Goal: Contribute content: Add original content to the website for others to see

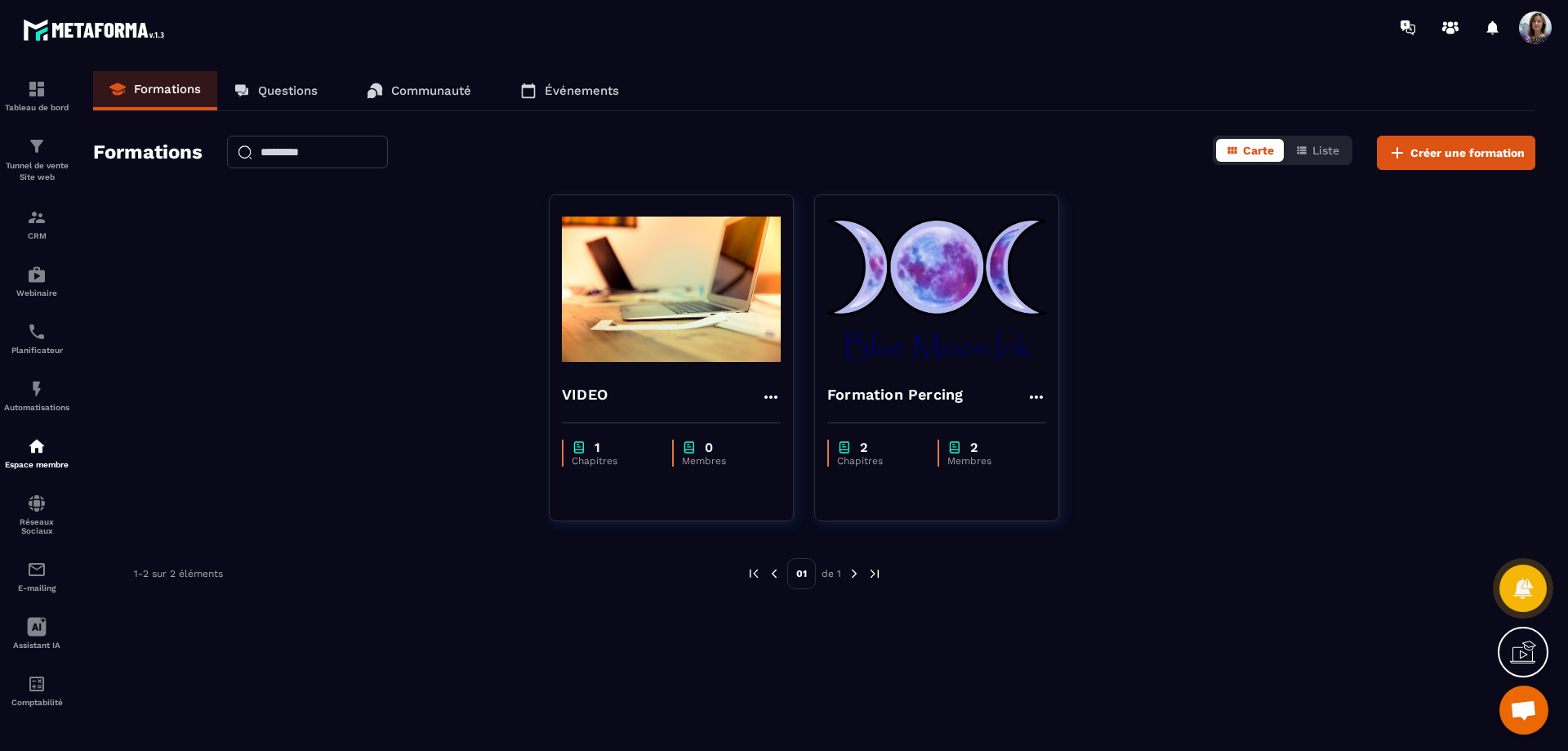
scroll to position [4613, 0]
click at [1007, 280] on img at bounding box center [936, 289] width 219 height 163
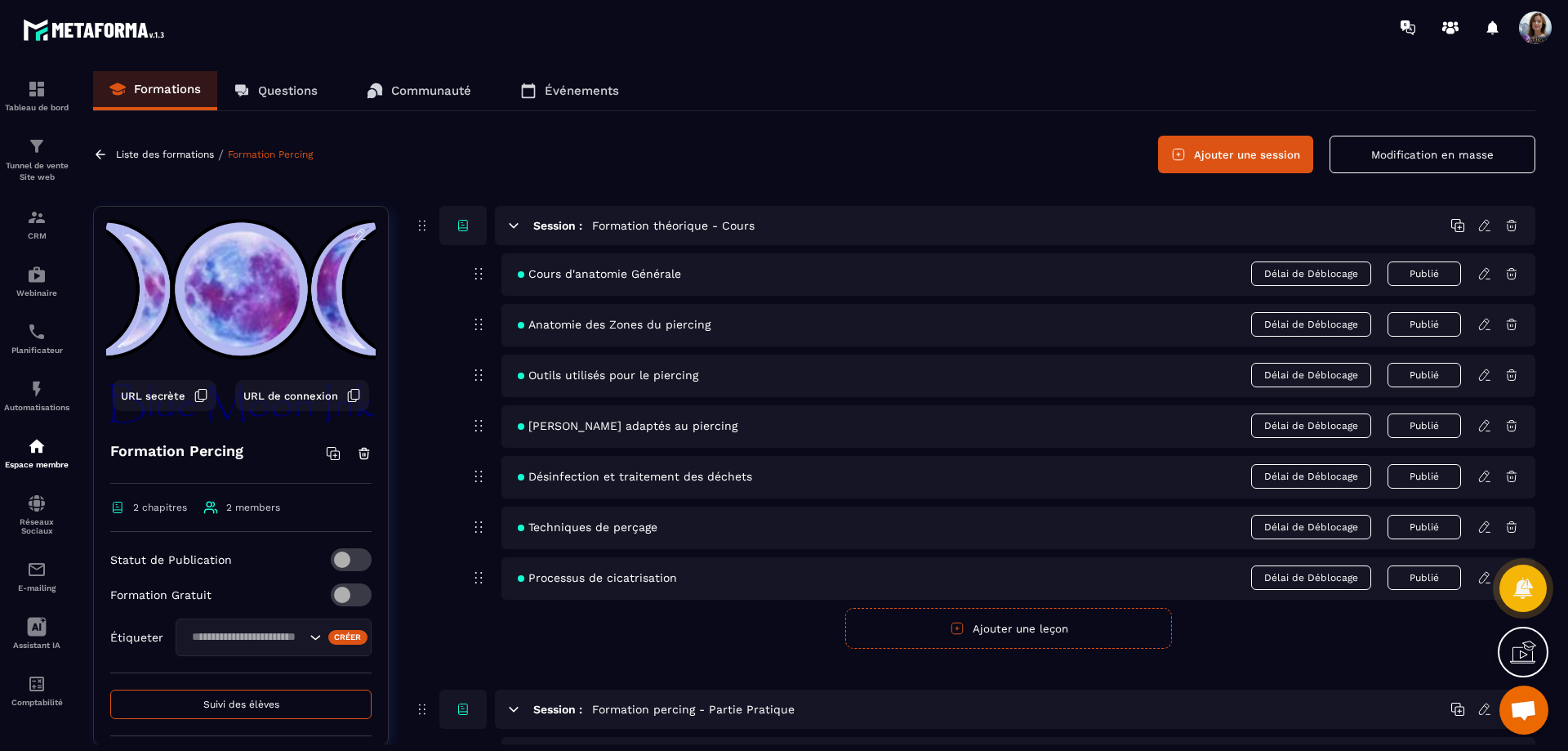
click at [1279, 155] on button "Ajouter une session" at bounding box center [1235, 154] width 155 height 37
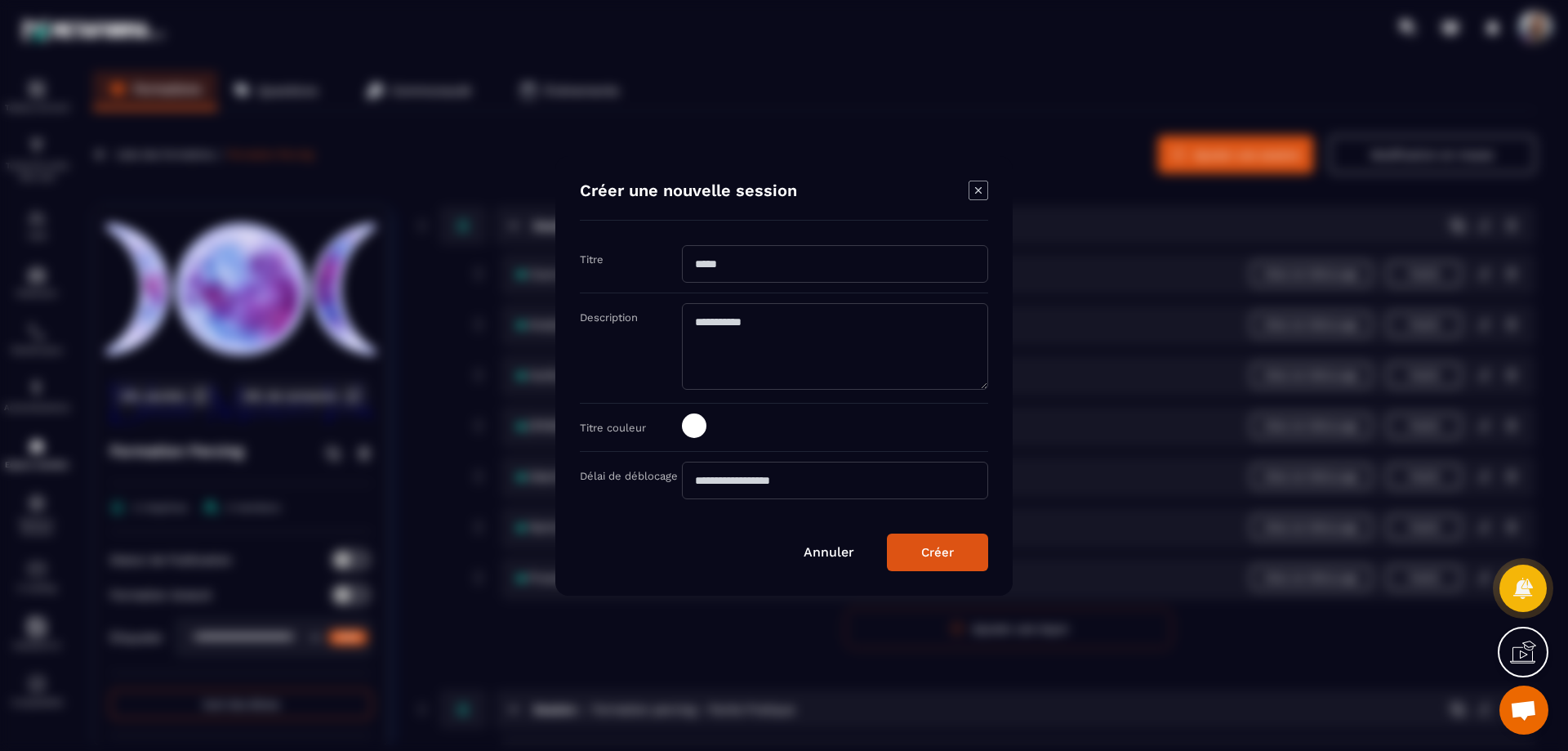
click at [846, 266] on input "Modal window" at bounding box center [835, 263] width 306 height 37
click at [740, 264] on input "**********" at bounding box center [835, 263] width 306 height 37
type input "**********"
click at [738, 325] on textarea "Modal window" at bounding box center [835, 346] width 306 height 87
click at [935, 323] on textarea "**********" at bounding box center [835, 346] width 306 height 87
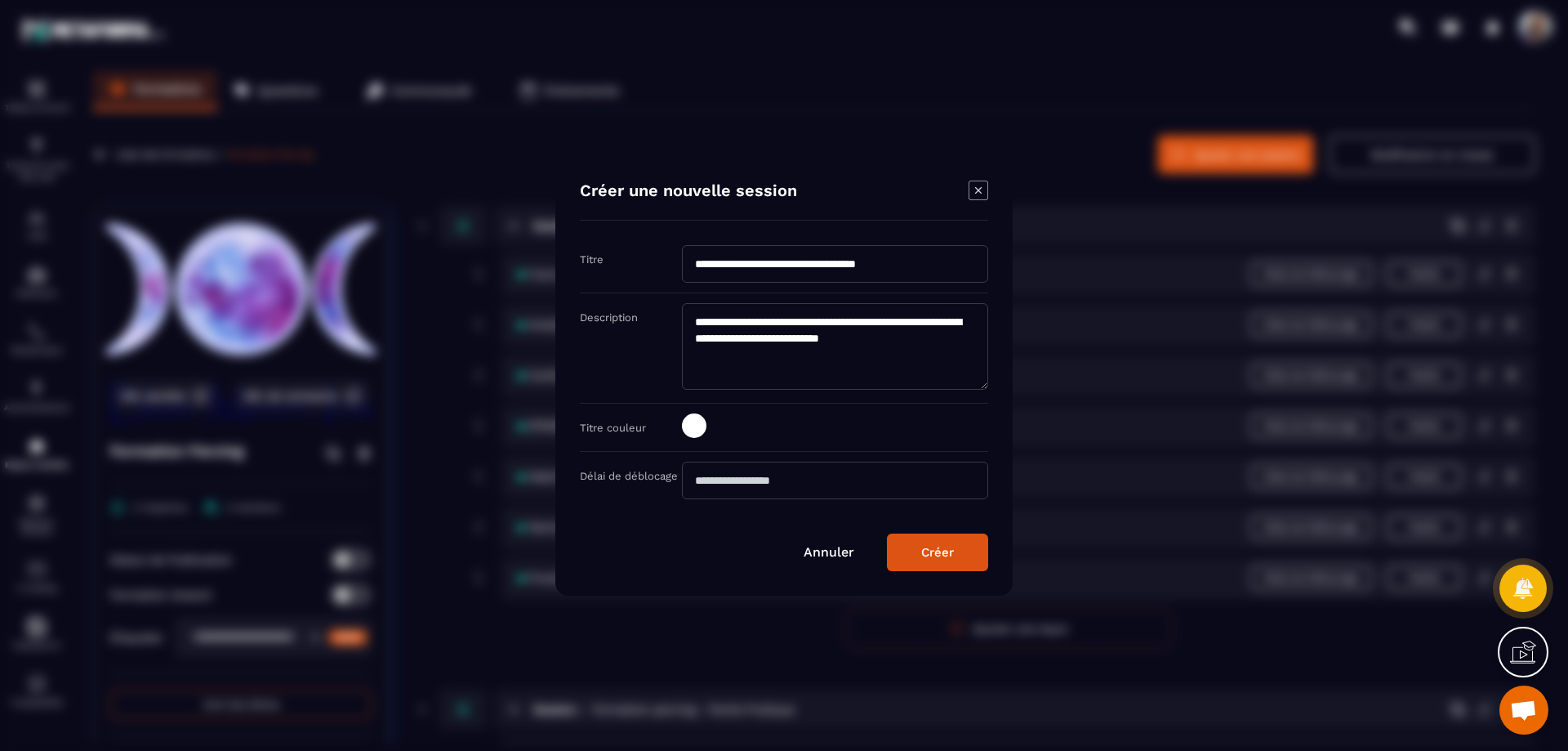
click at [817, 335] on textarea "**********" at bounding box center [835, 346] width 306 height 87
click at [775, 353] on textarea "**********" at bounding box center [835, 346] width 306 height 87
type textarea "**********"
click at [927, 546] on div "Créer" at bounding box center [937, 552] width 33 height 15
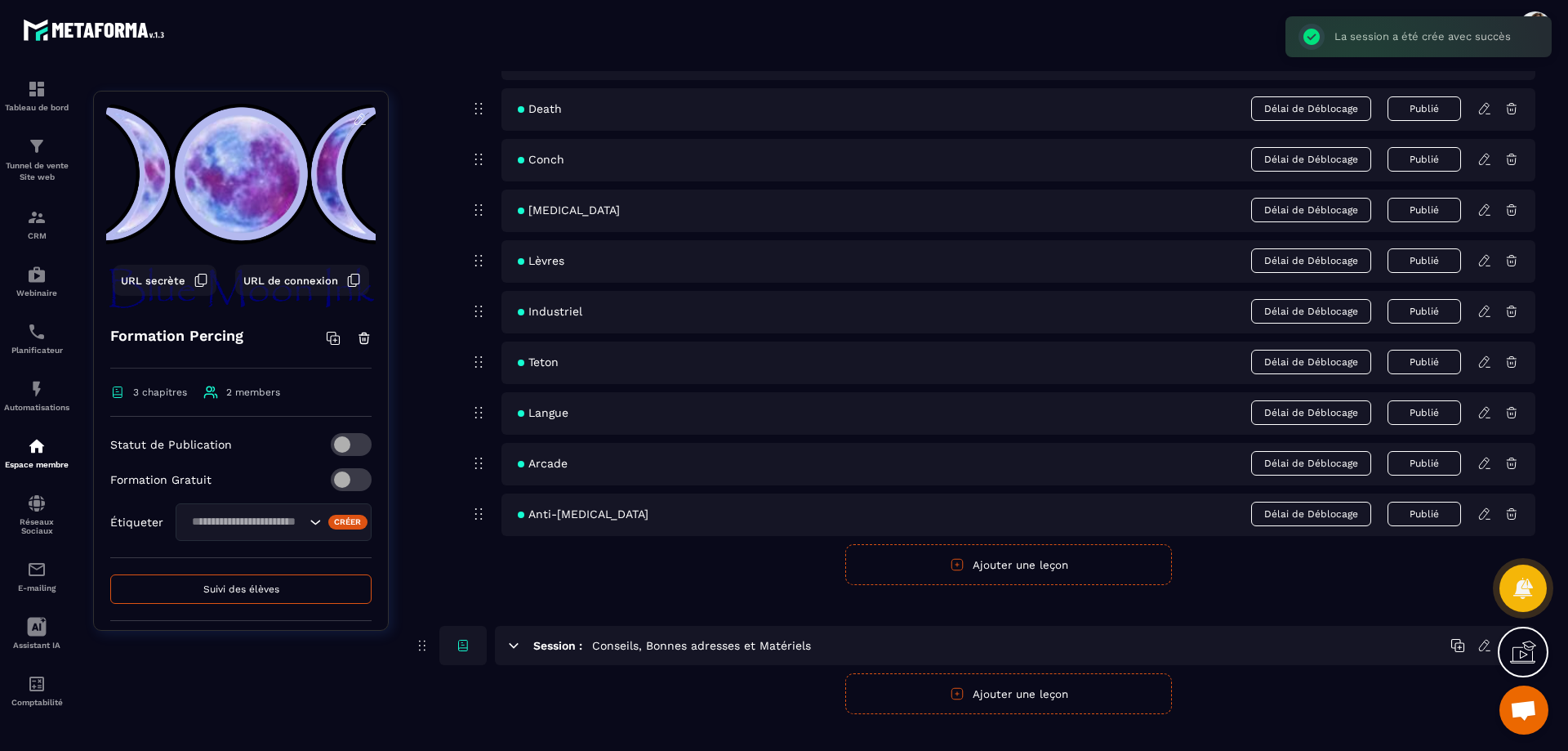
scroll to position [929, 0]
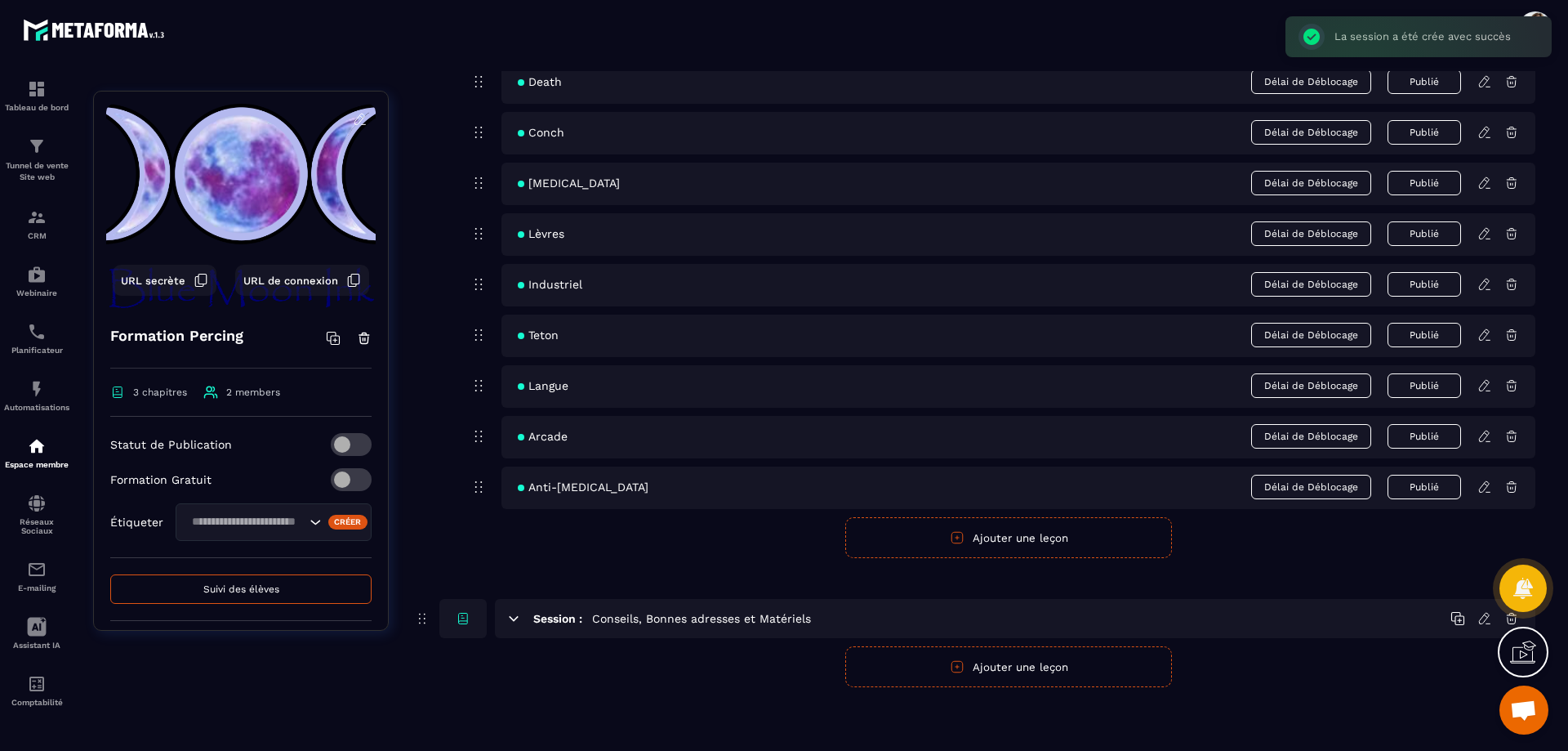
click at [1104, 675] on button "Ajouter une leçon" at bounding box center [1008, 666] width 326 height 41
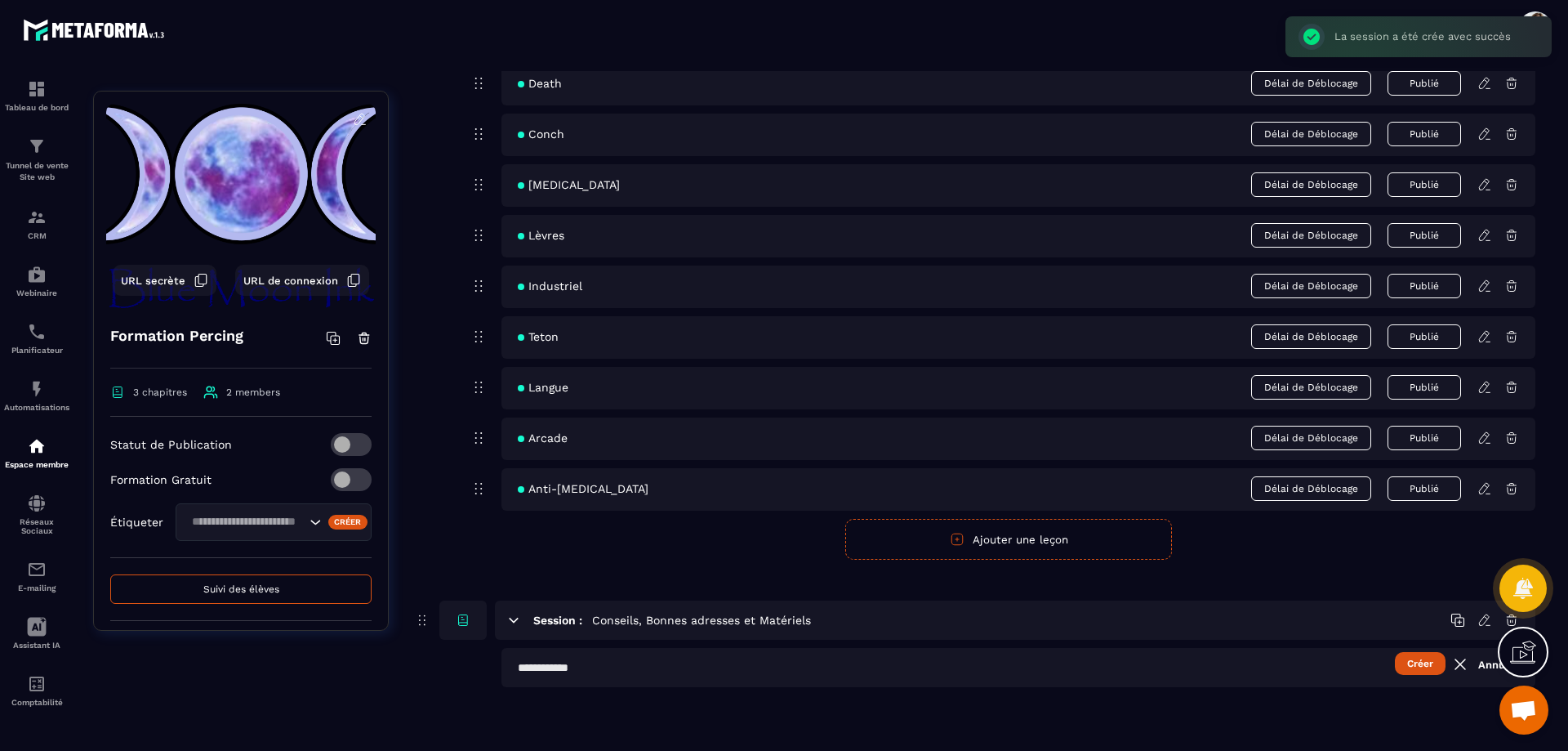
scroll to position [927, 0]
click at [1423, 666] on button "Créer" at bounding box center [1420, 663] width 50 height 23
click at [675, 661] on input "text" at bounding box center [1018, 667] width 1033 height 39
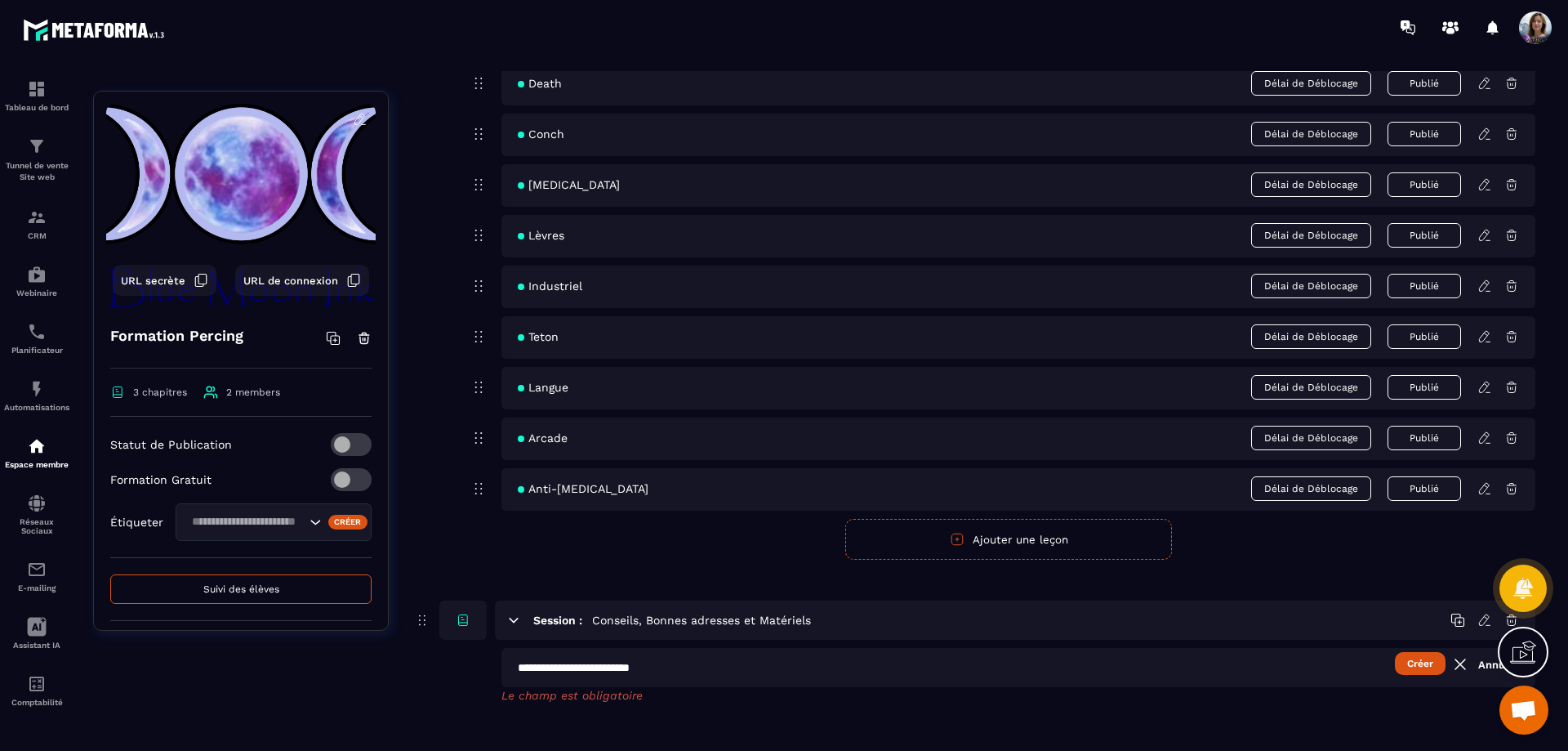
type input "**********"
click at [1413, 660] on button "Créer" at bounding box center [1420, 663] width 50 height 23
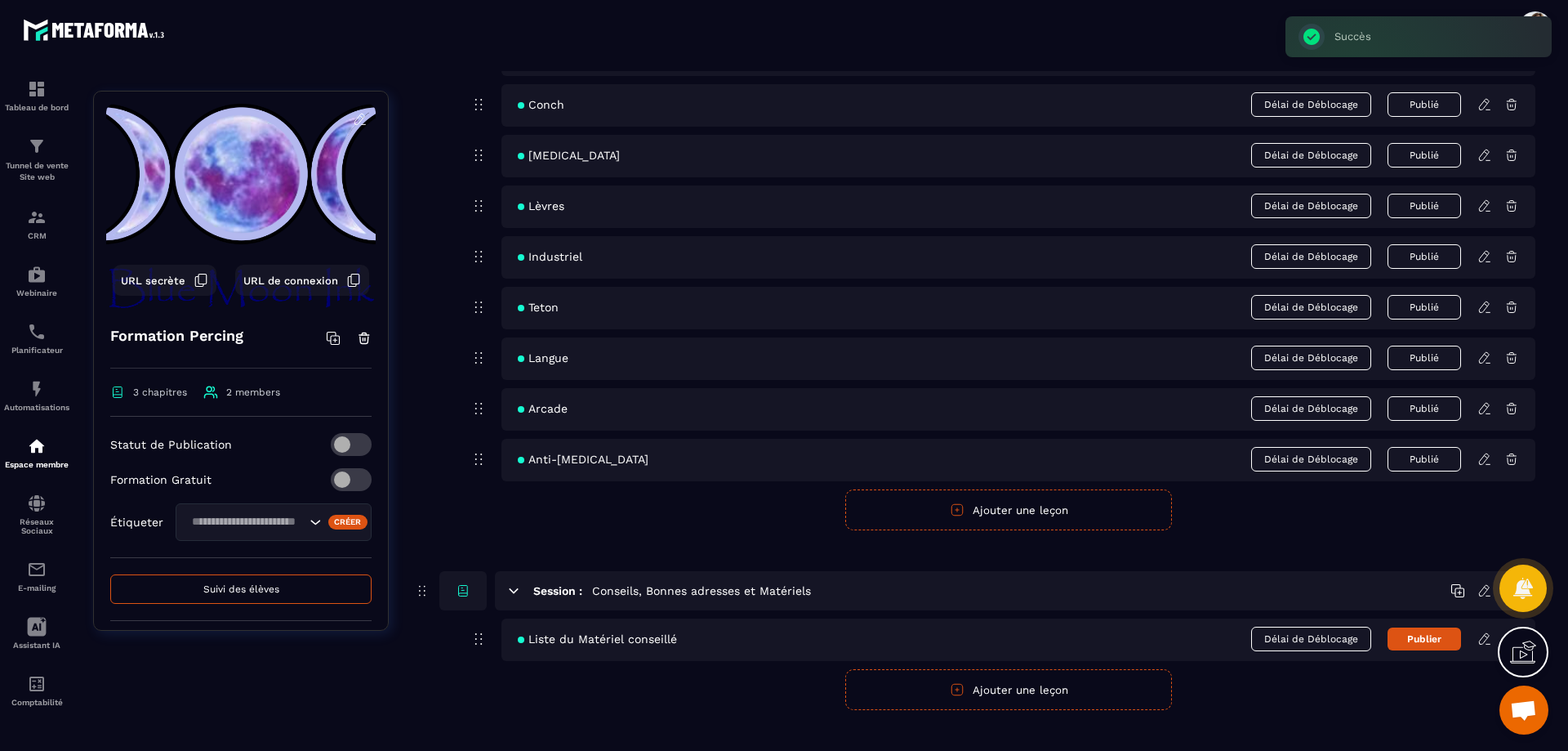
scroll to position [979, 0]
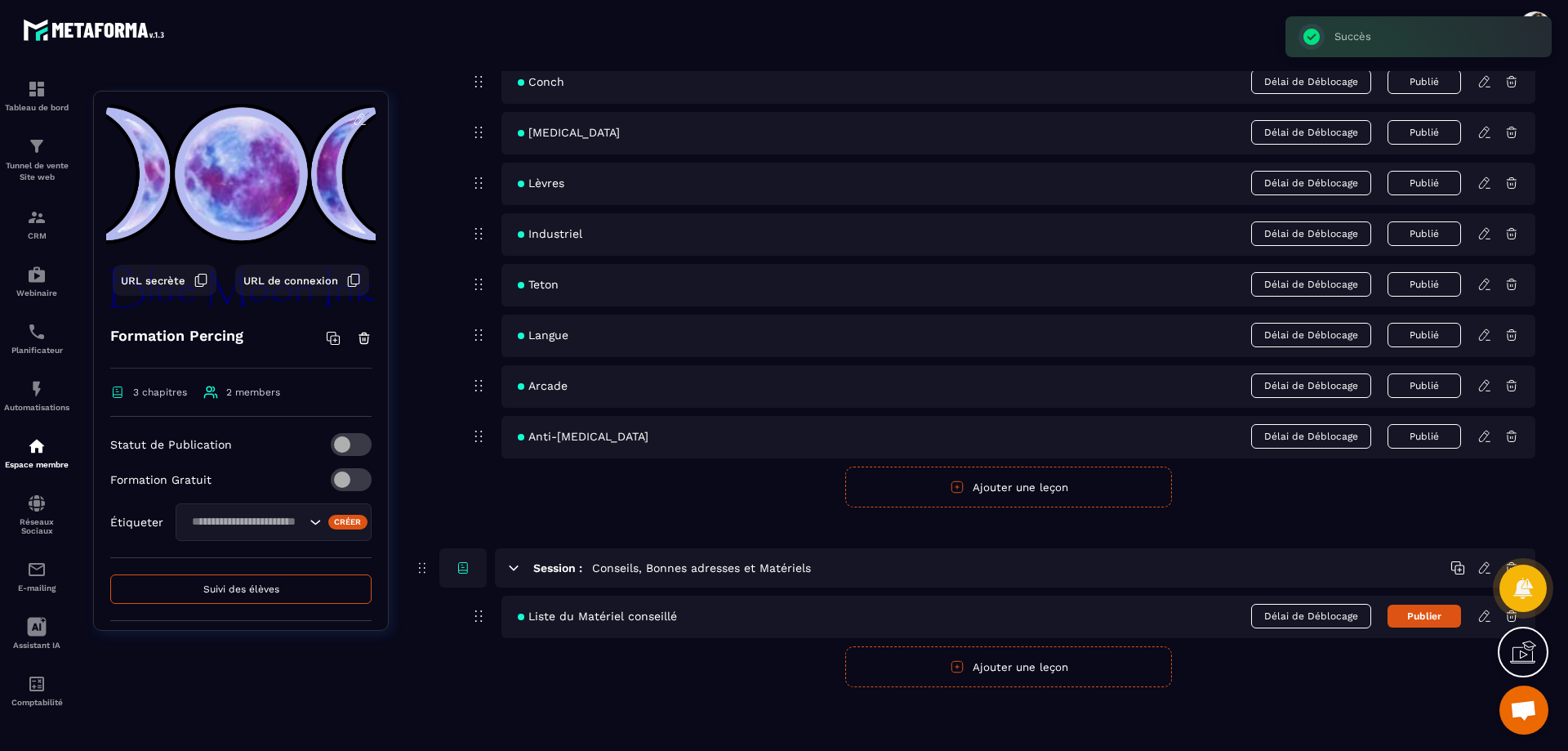
click at [1483, 620] on icon at bounding box center [1483, 616] width 10 height 10
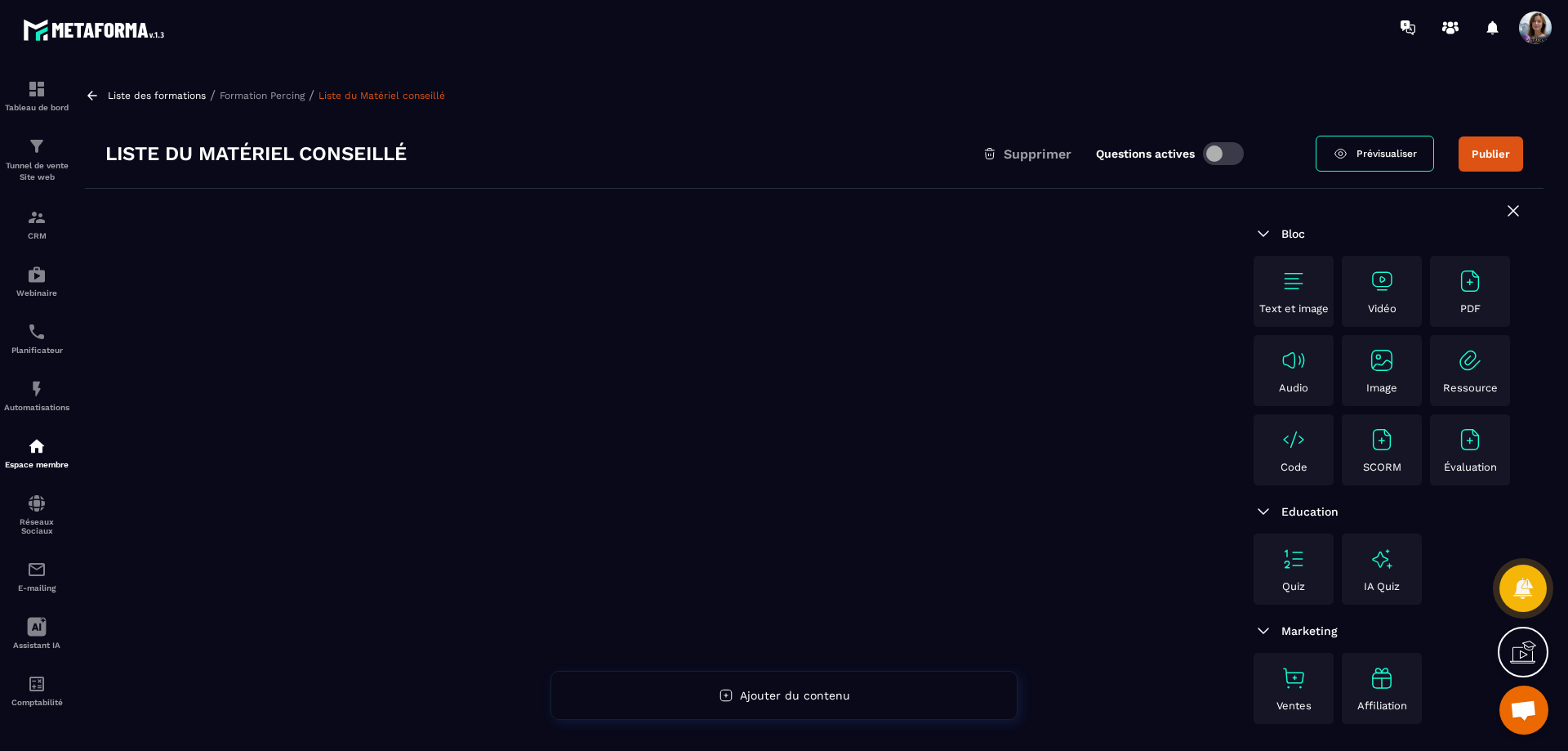
click at [1495, 293] on div "PDF" at bounding box center [1469, 292] width 72 height 47
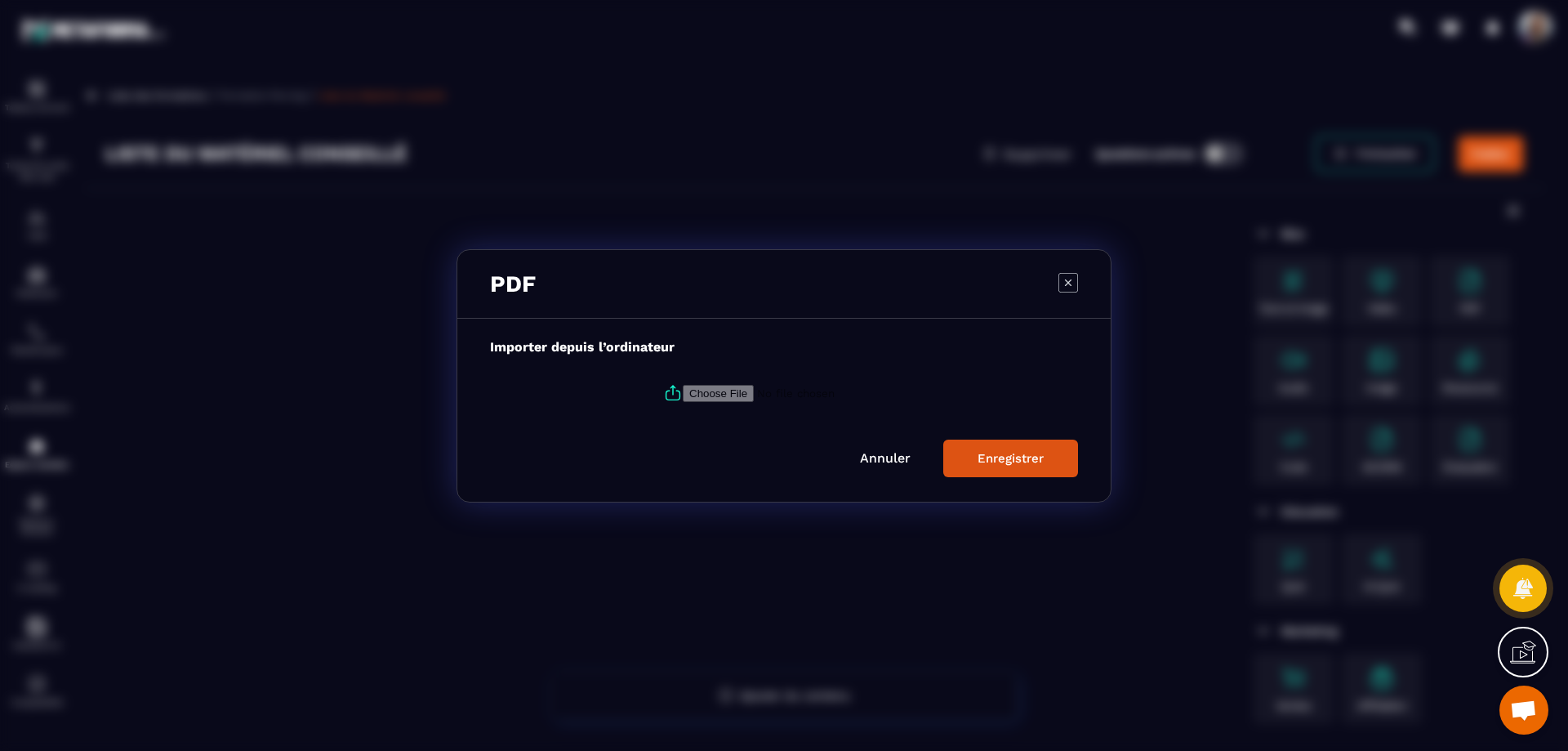
click at [735, 392] on input "Modal window" at bounding box center [794, 392] width 222 height 17
type input "**********"
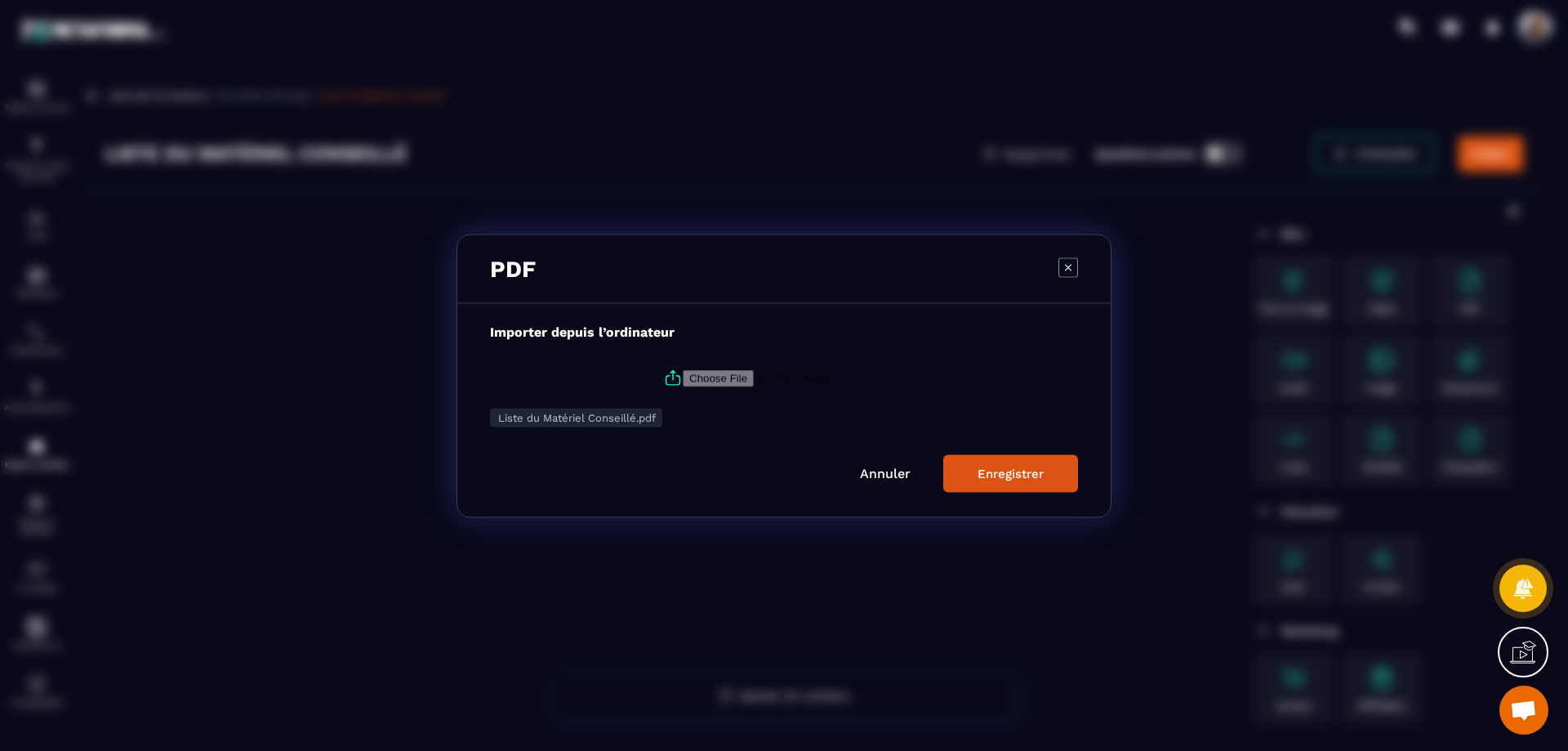
click at [1001, 472] on div "Enregistrer" at bounding box center [1010, 472] width 66 height 15
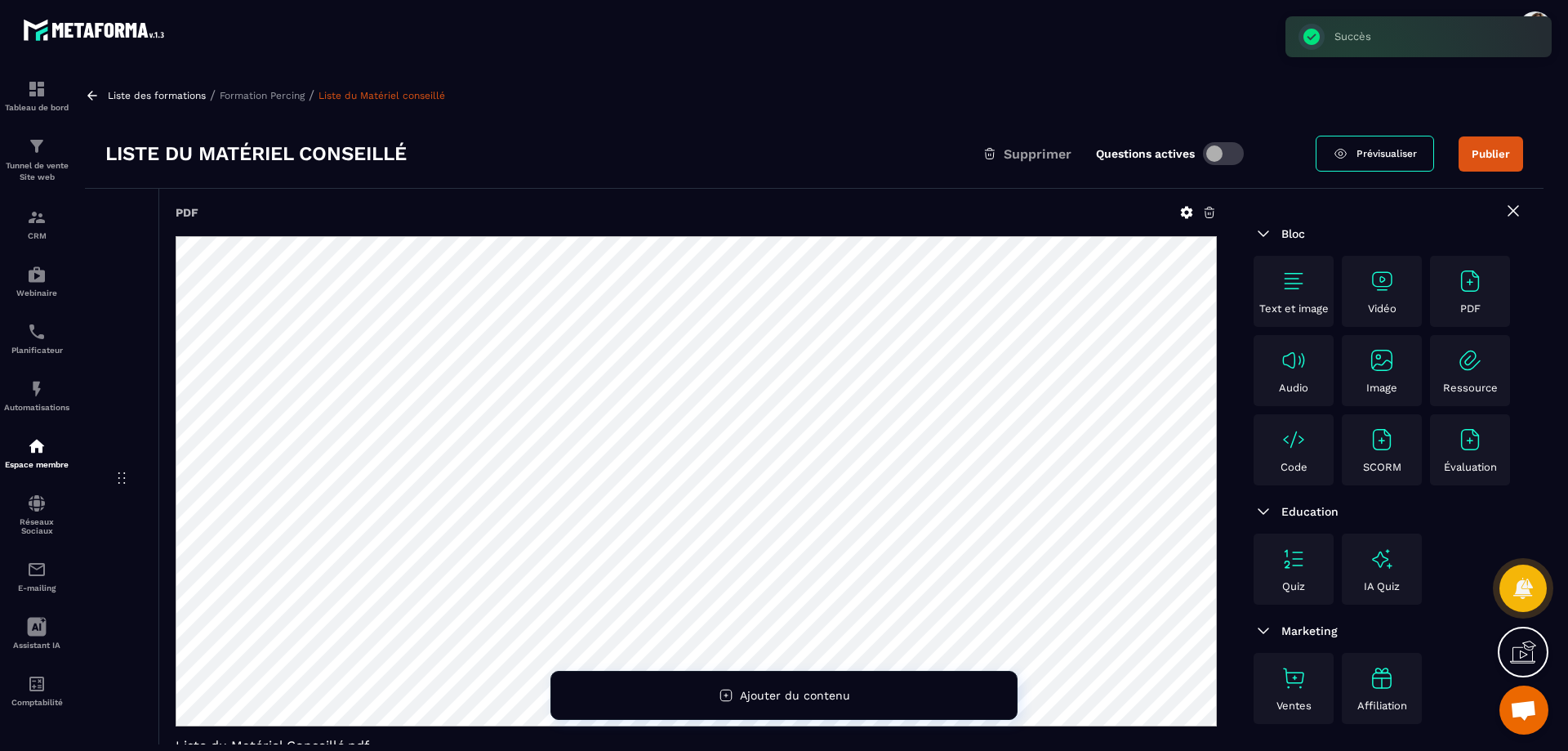
scroll to position [3, 0]
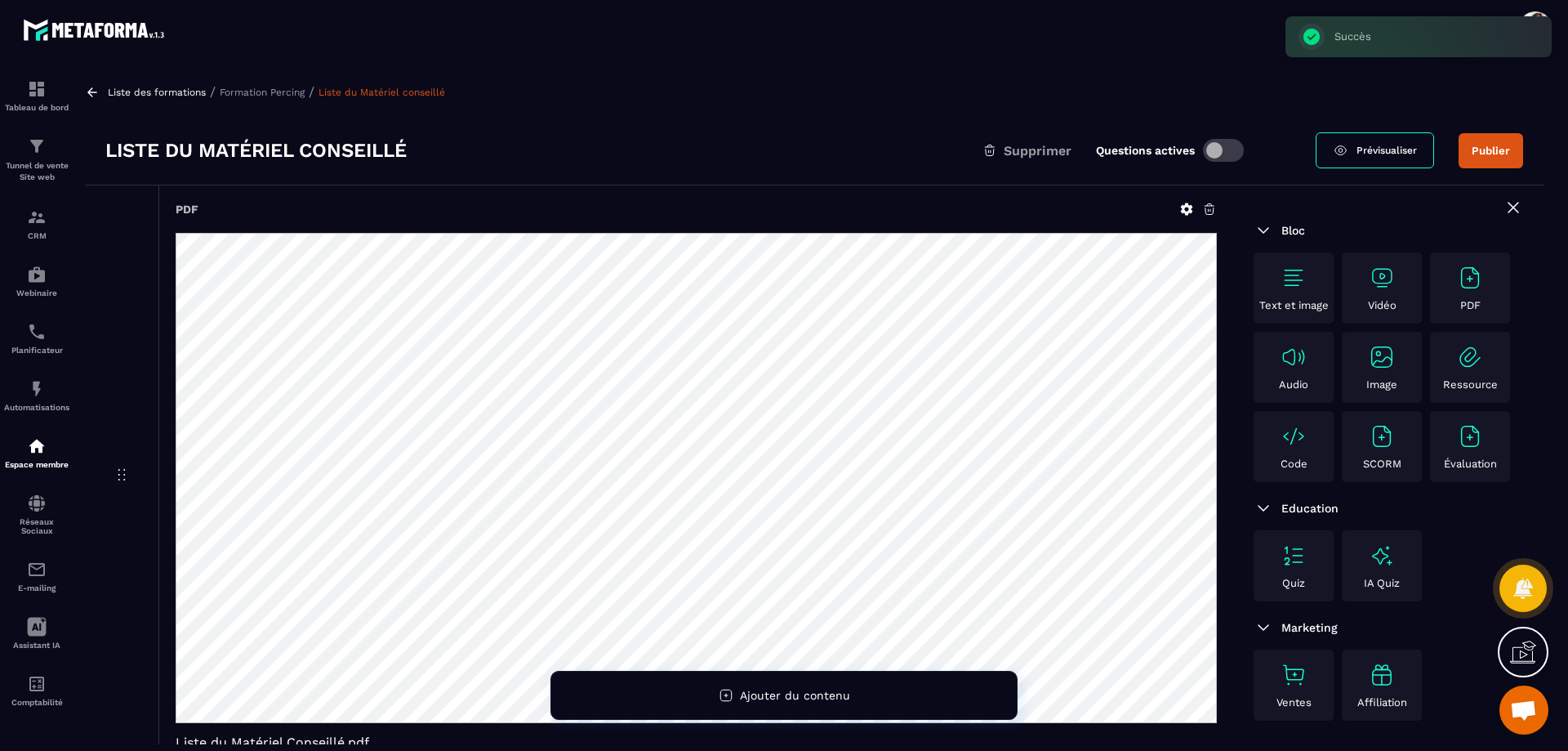
click at [1501, 150] on button "Publier" at bounding box center [1491, 150] width 64 height 35
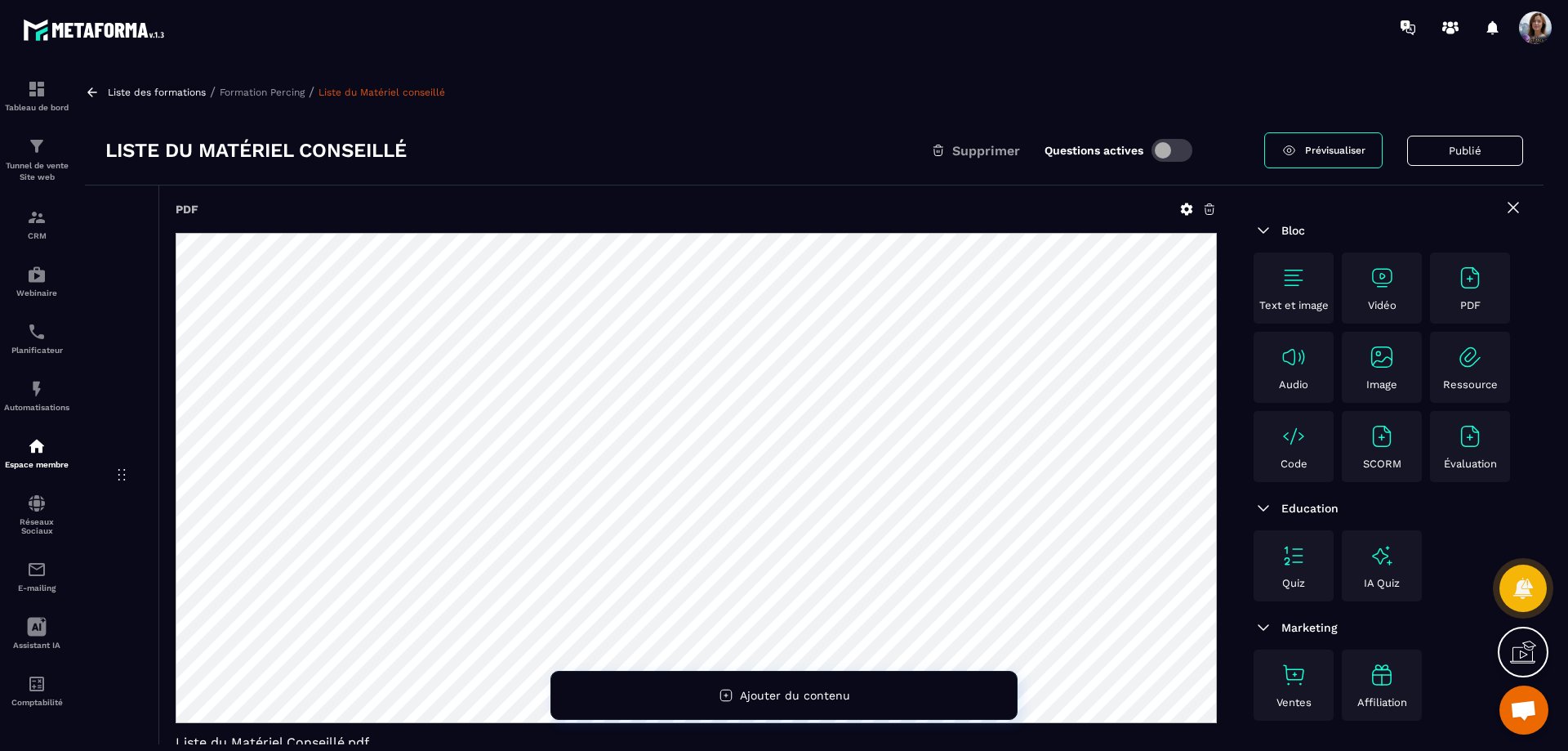
click at [267, 90] on p "Formation Percing" at bounding box center [262, 92] width 85 height 11
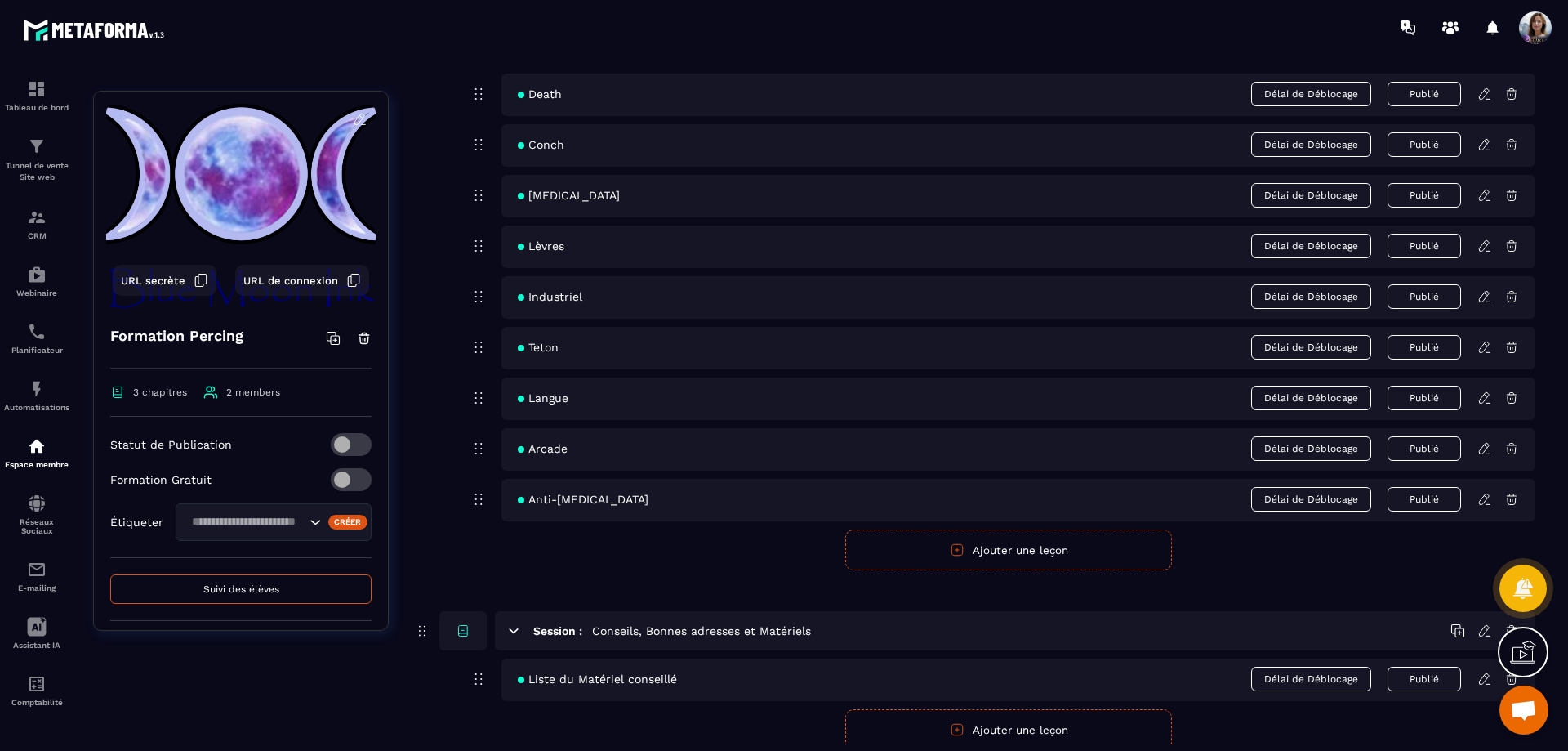
scroll to position [979, 0]
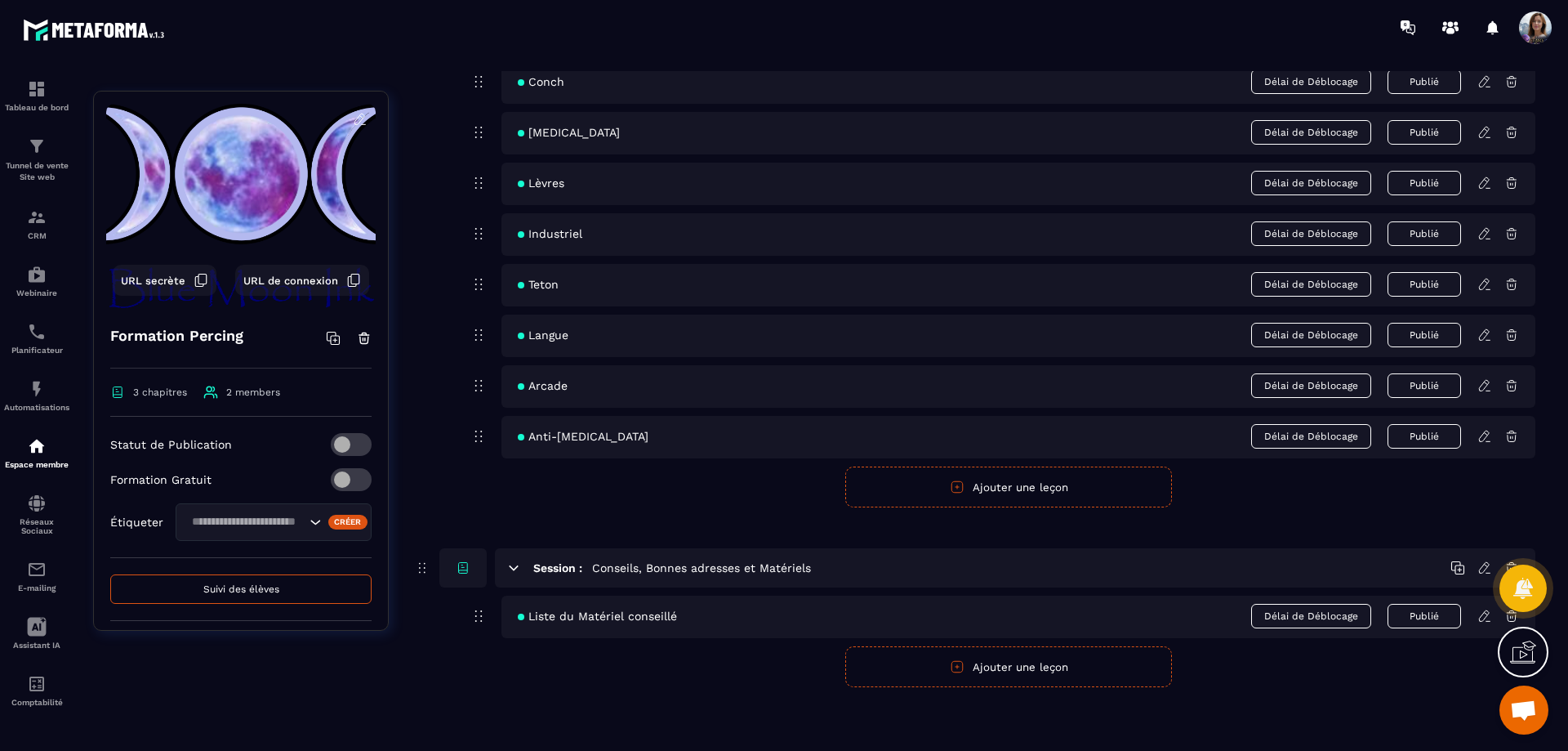
click at [1053, 668] on button "Ajouter une leçon" at bounding box center [1008, 666] width 326 height 41
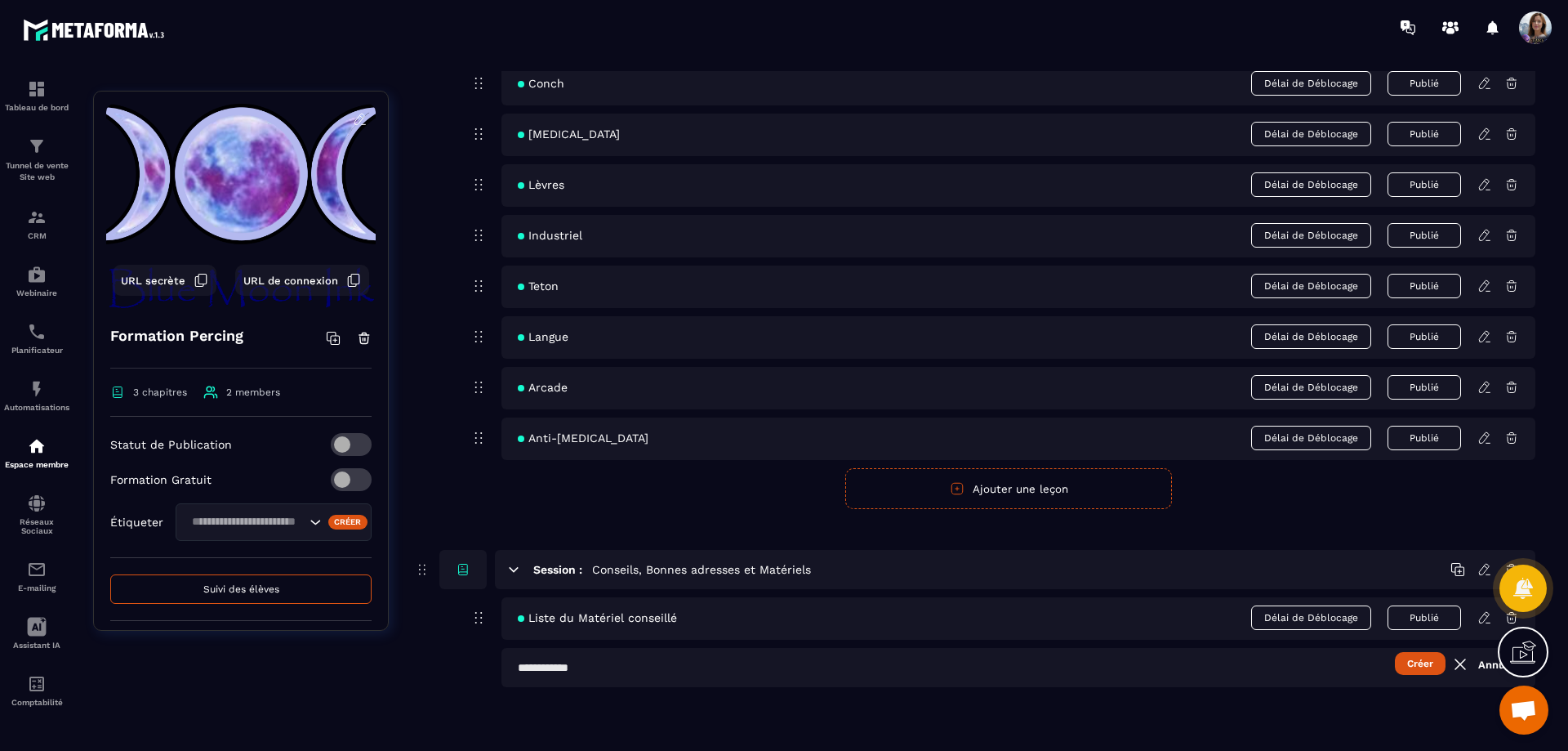
click at [669, 661] on input "text" at bounding box center [1018, 667] width 1033 height 39
click at [771, 662] on input "text" at bounding box center [1018, 667] width 1033 height 39
type input "**********"
click at [1419, 664] on button "Créer" at bounding box center [1420, 663] width 50 height 23
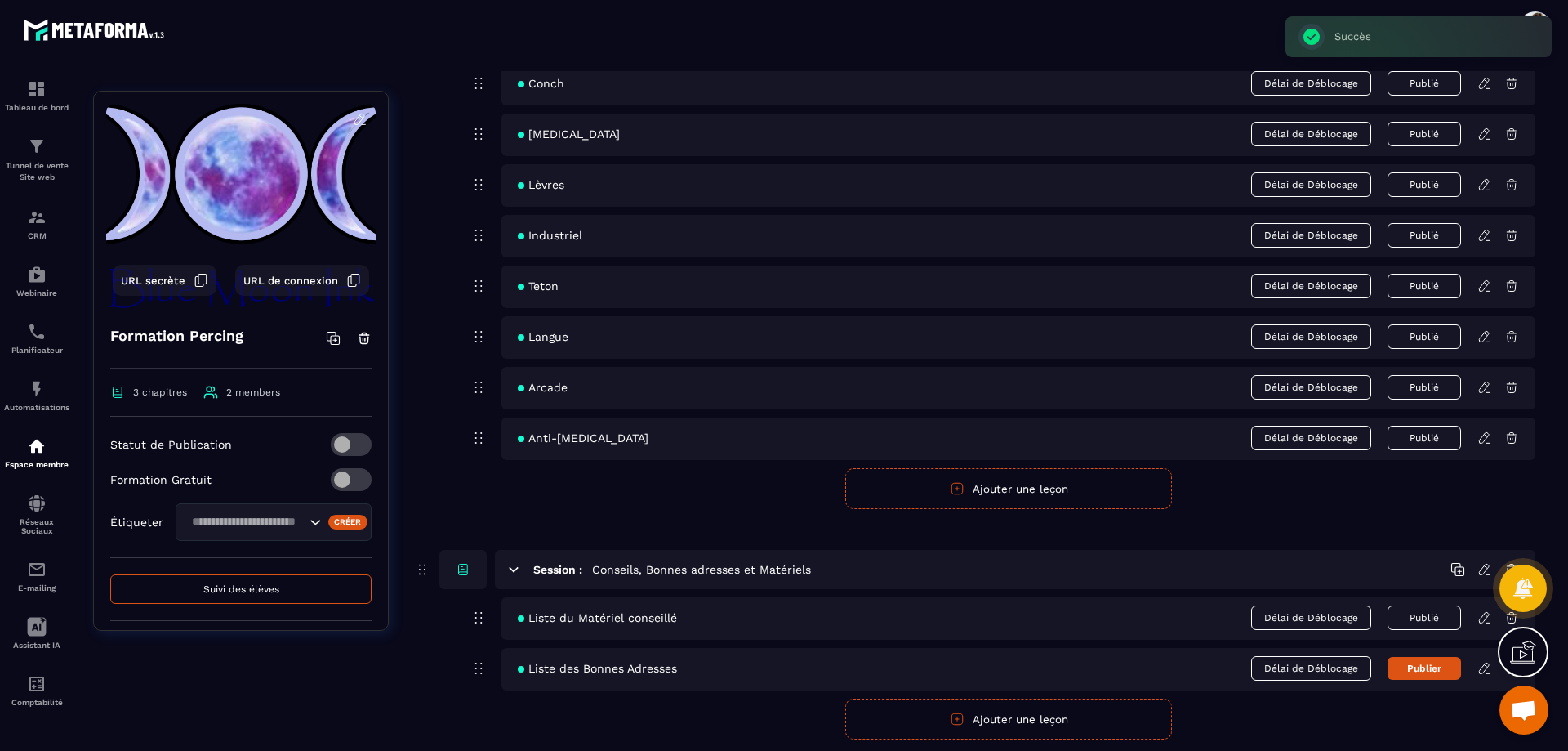
click at [1485, 672] on icon at bounding box center [1484, 668] width 15 height 15
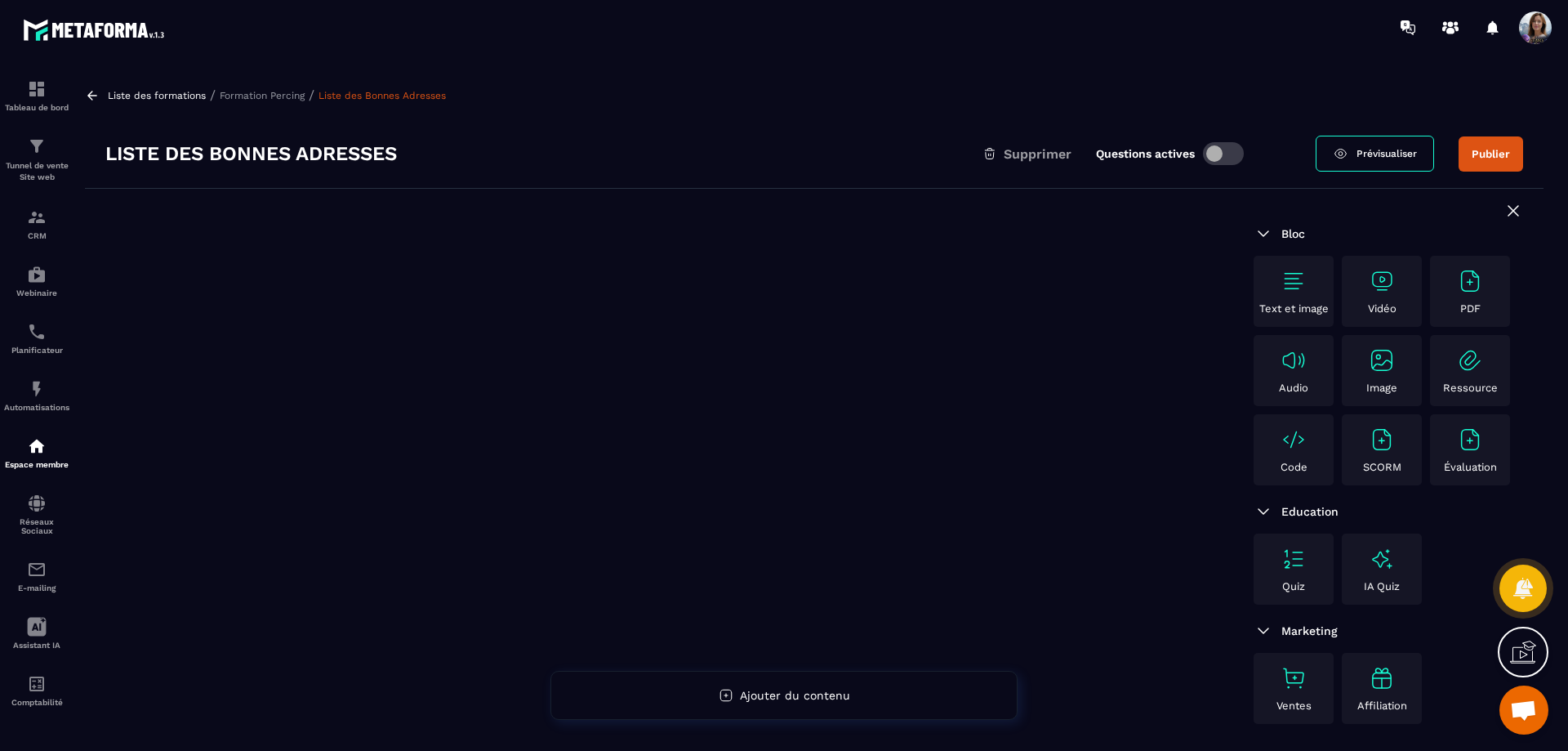
click at [1495, 302] on div "PDF" at bounding box center [1469, 292] width 72 height 47
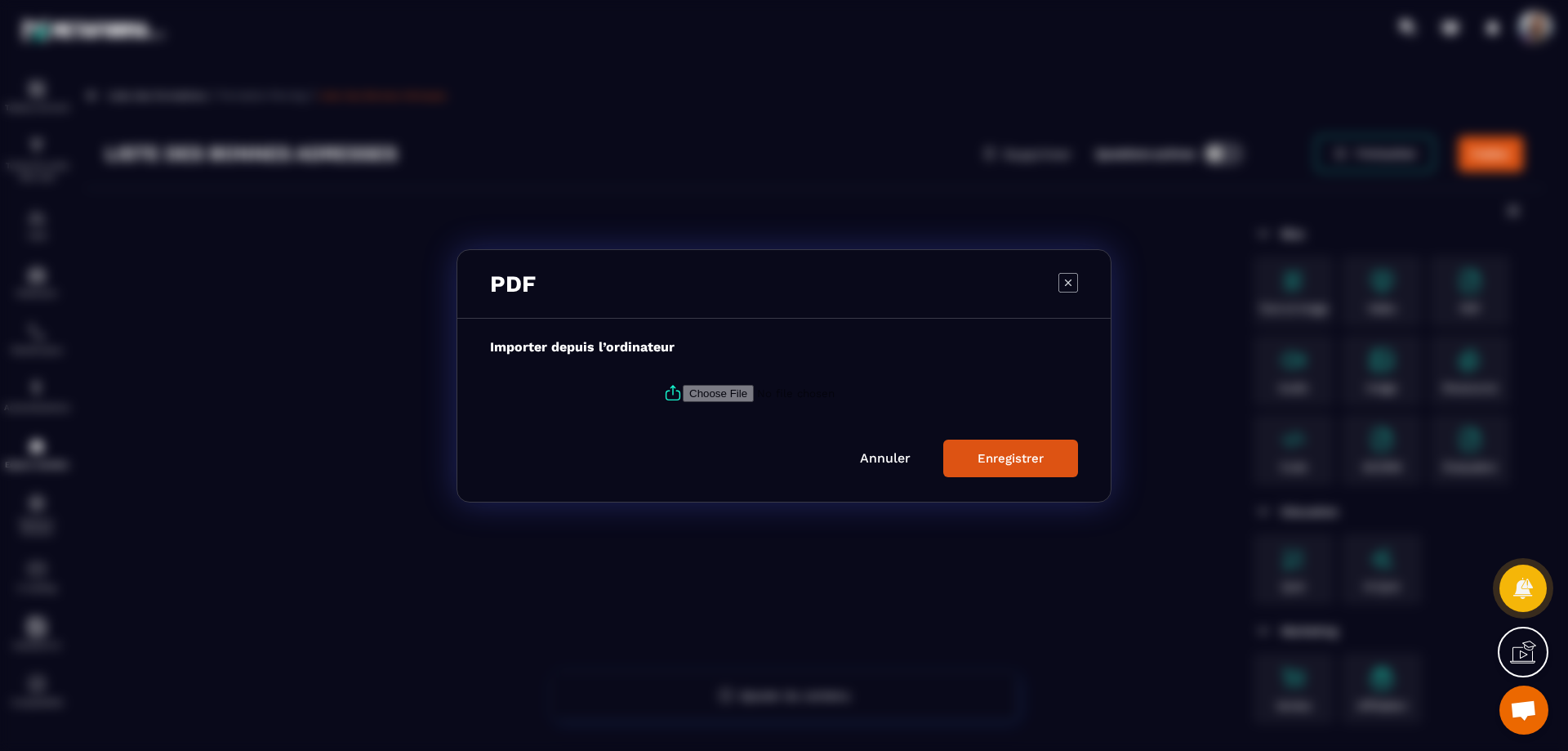
click at [745, 389] on input "Modal window" at bounding box center [794, 392] width 222 height 17
click at [726, 397] on input "Modal window" at bounding box center [794, 392] width 222 height 17
type input "**********"
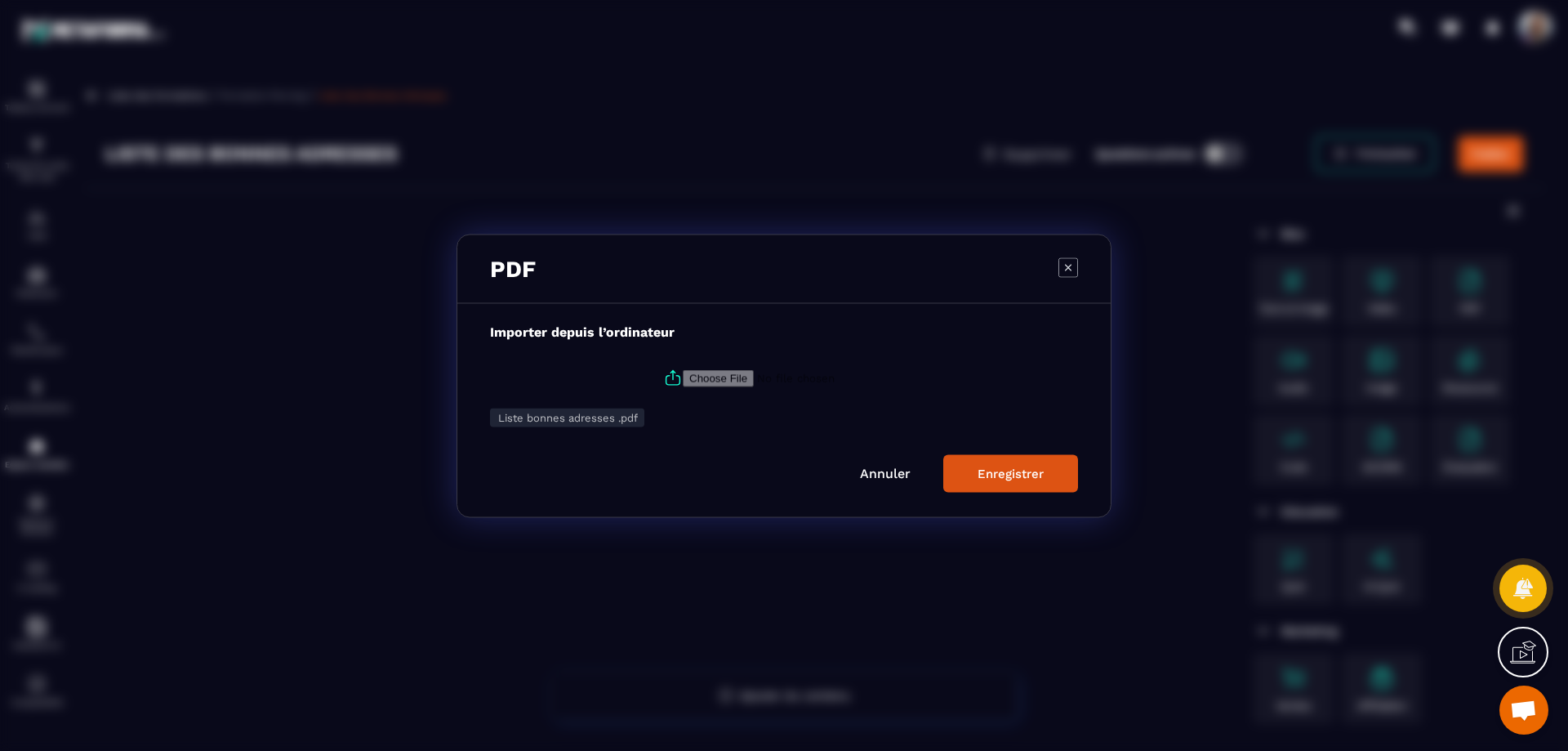
click at [983, 474] on div "Enregistrer" at bounding box center [1010, 472] width 66 height 15
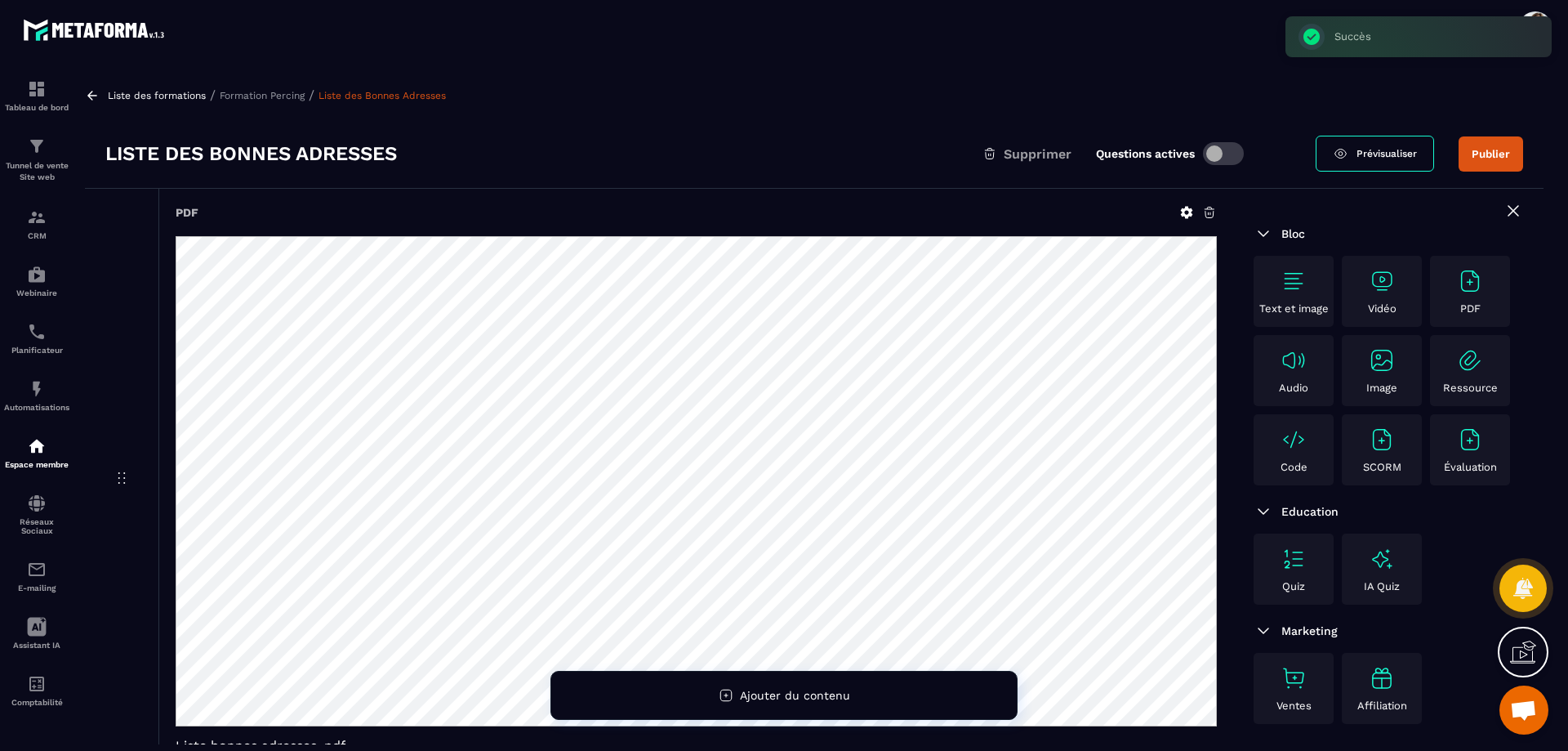
click at [1489, 158] on button "Publier" at bounding box center [1491, 154] width 64 height 35
click at [255, 92] on p "Formation Percing" at bounding box center [262, 96] width 85 height 11
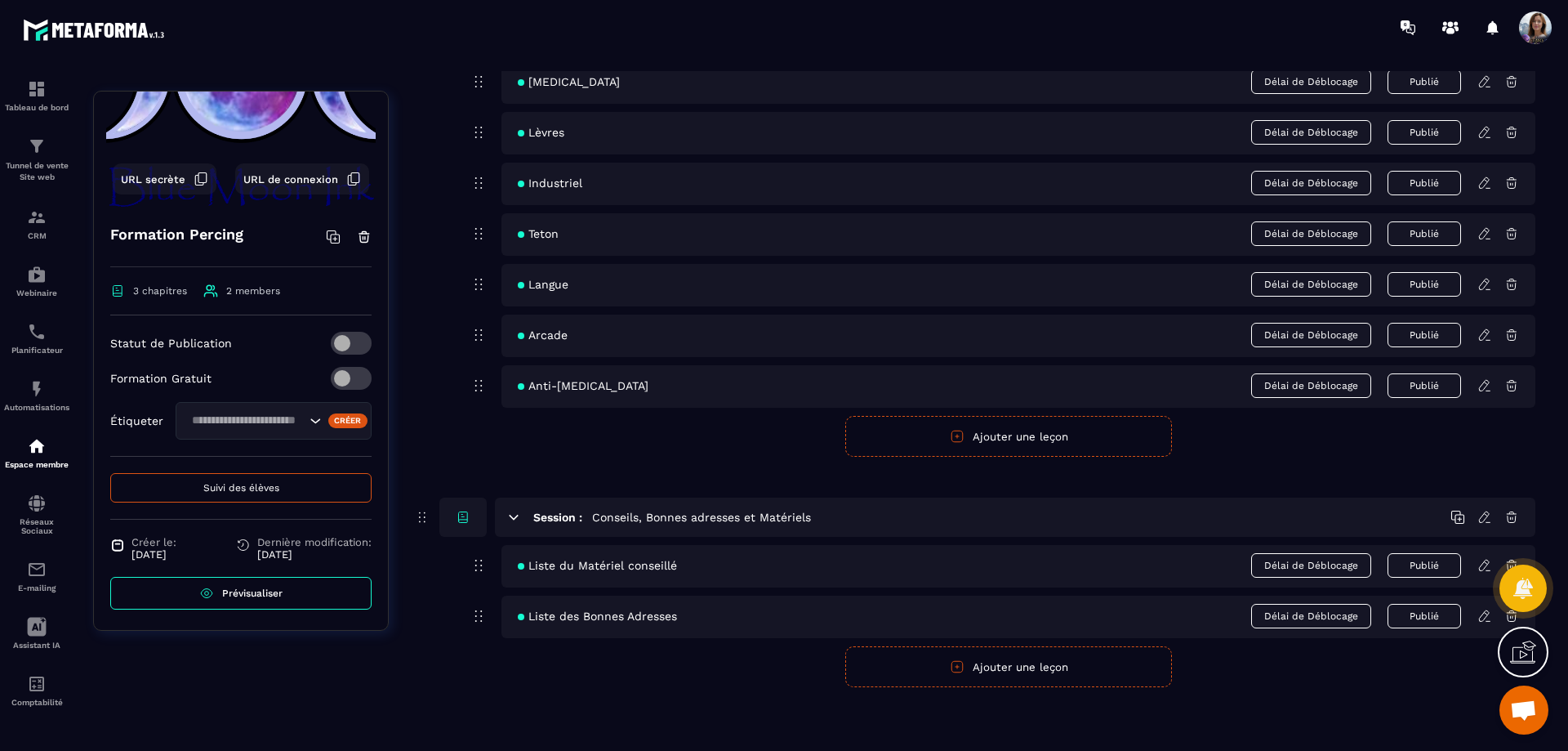
scroll to position [105, 0]
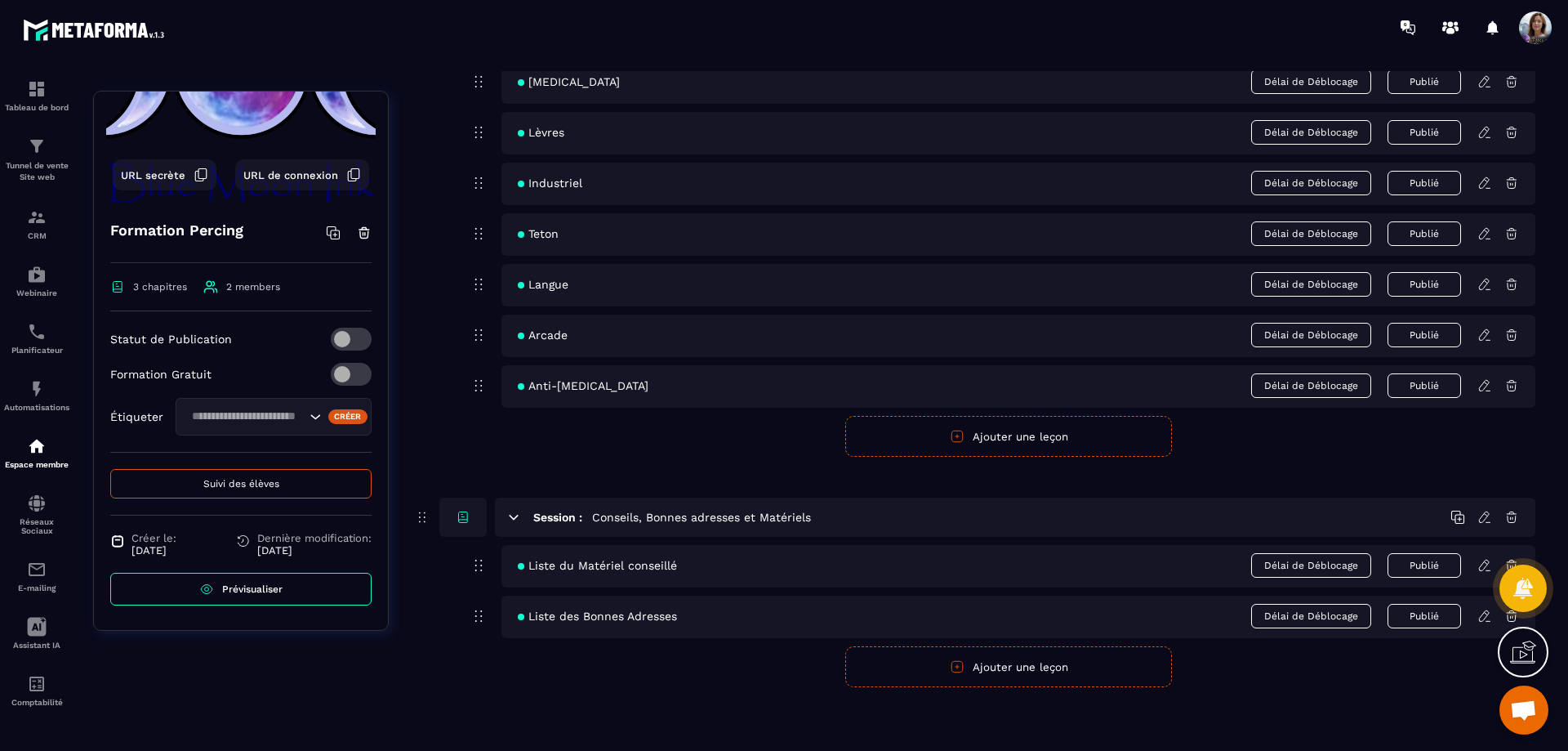
click at [23, 101] on div "Tableau de bord" at bounding box center [36, 96] width 65 height 33
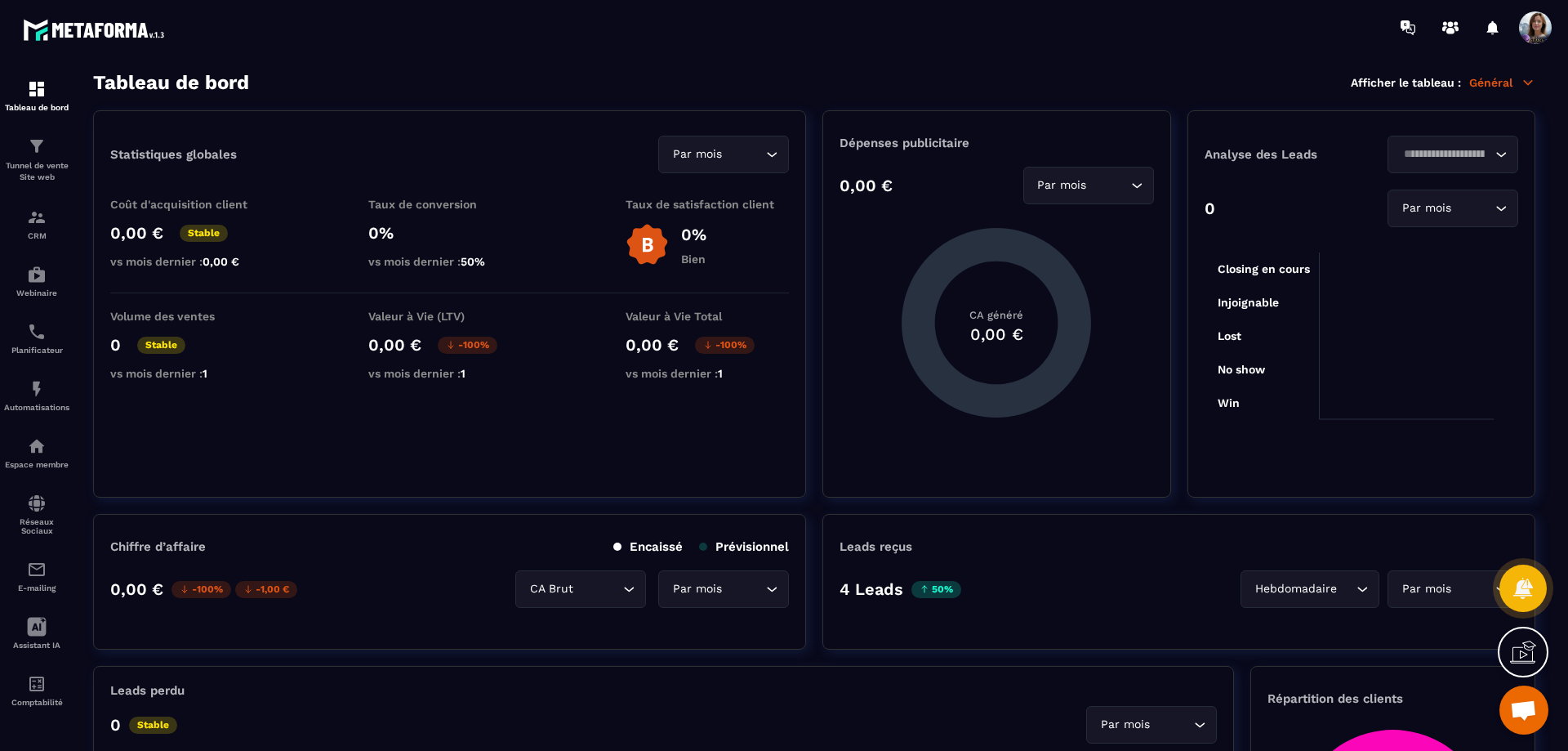
click at [49, 450] on div "Espace membre" at bounding box center [36, 452] width 65 height 33
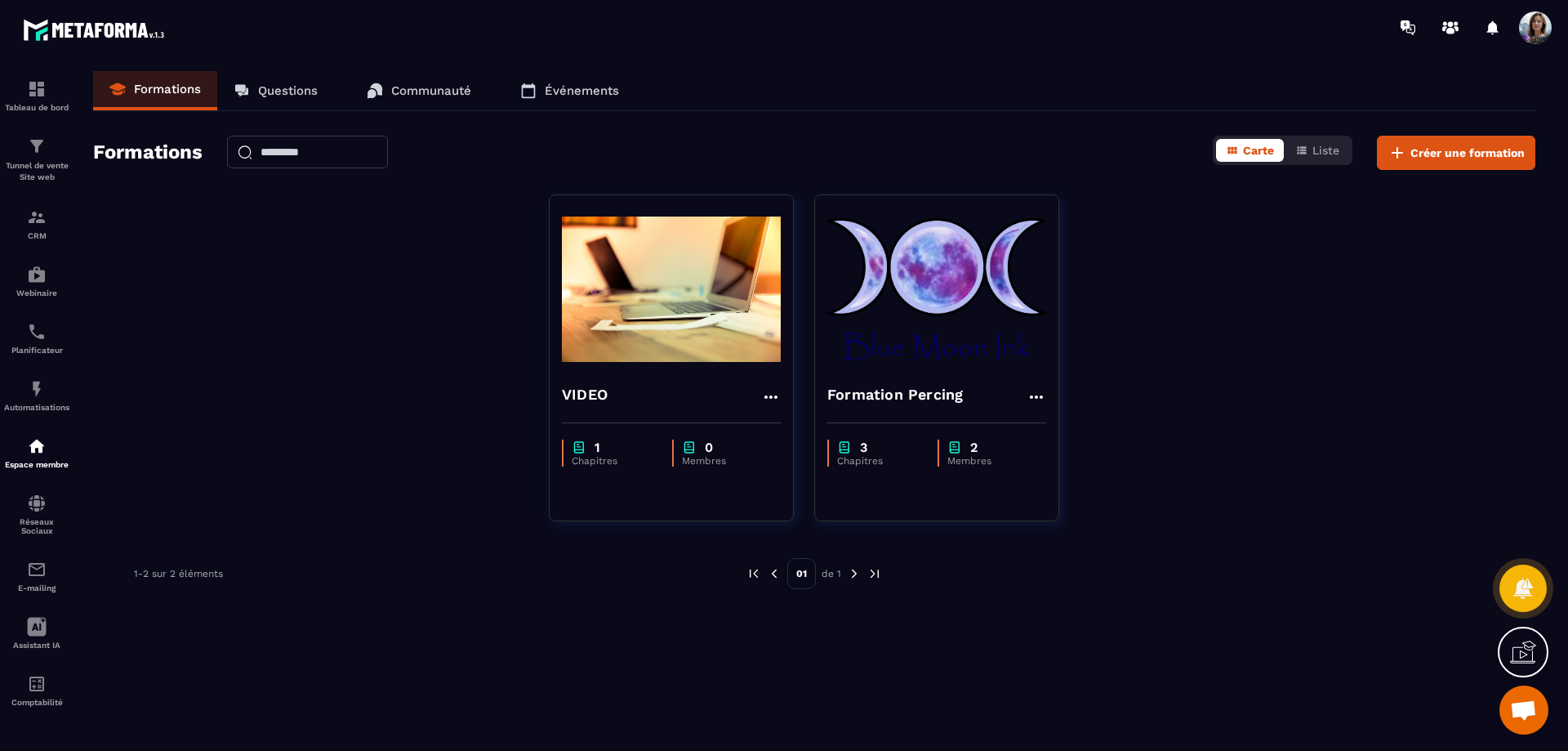
click at [989, 308] on img at bounding box center [936, 289] width 219 height 163
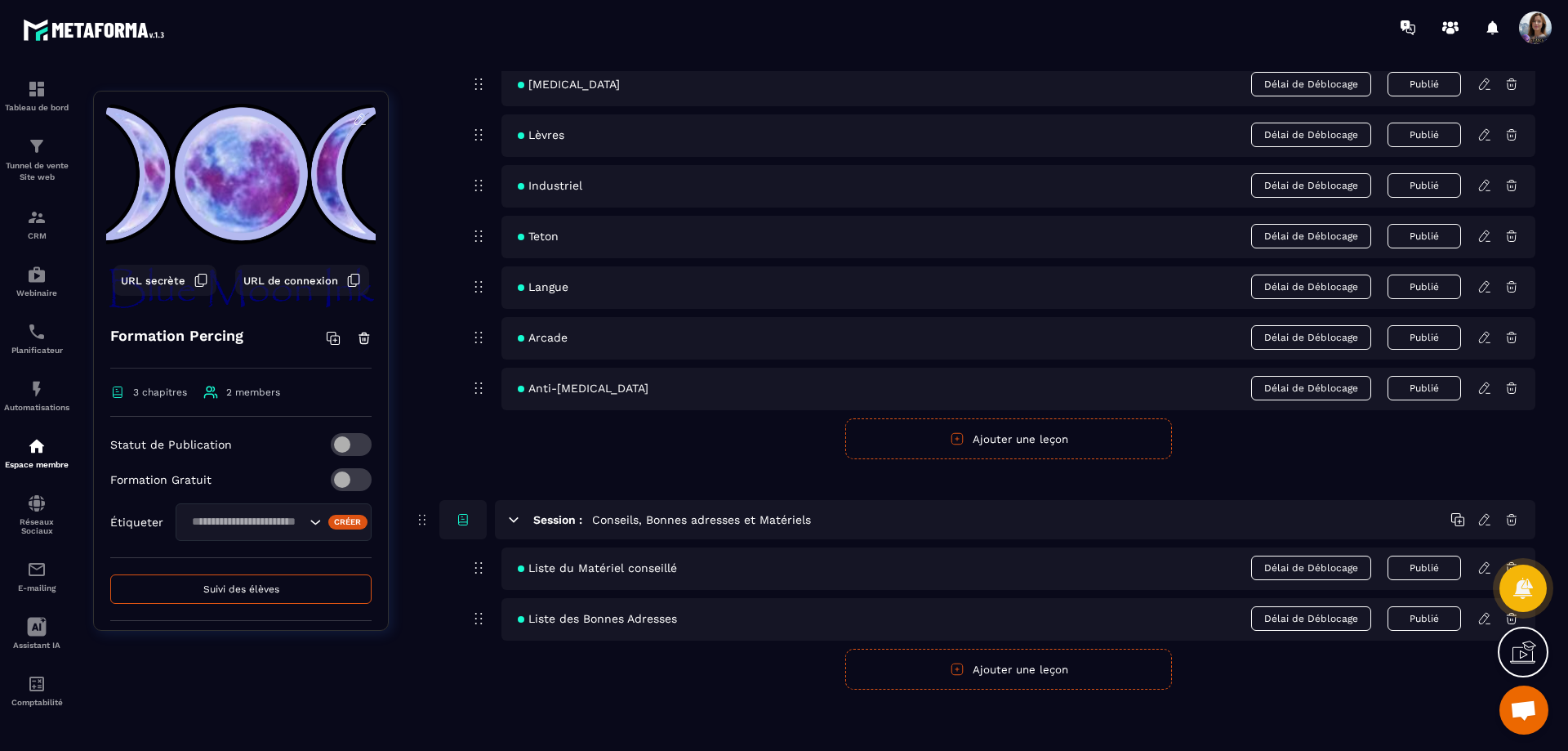
scroll to position [1031, 0]
click at [1096, 678] on button "Ajouter une leçon" at bounding box center [1008, 666] width 326 height 41
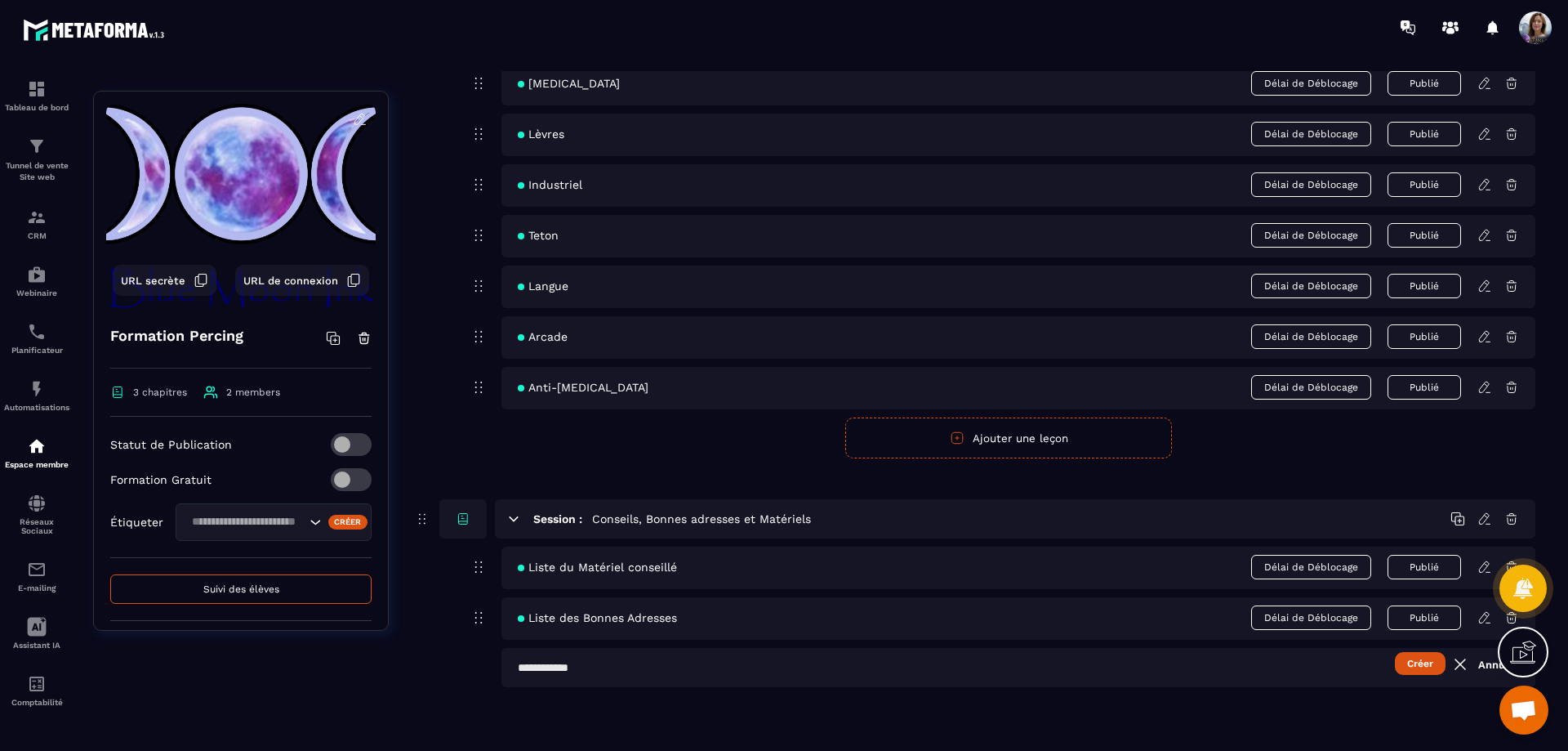
scroll to position [1029, 0]
click at [738, 666] on input "text" at bounding box center [1018, 667] width 1033 height 39
click at [613, 668] on input "**********" at bounding box center [1018, 667] width 1033 height 39
type input "**********"
click at [1414, 665] on button "Créer" at bounding box center [1420, 663] width 50 height 23
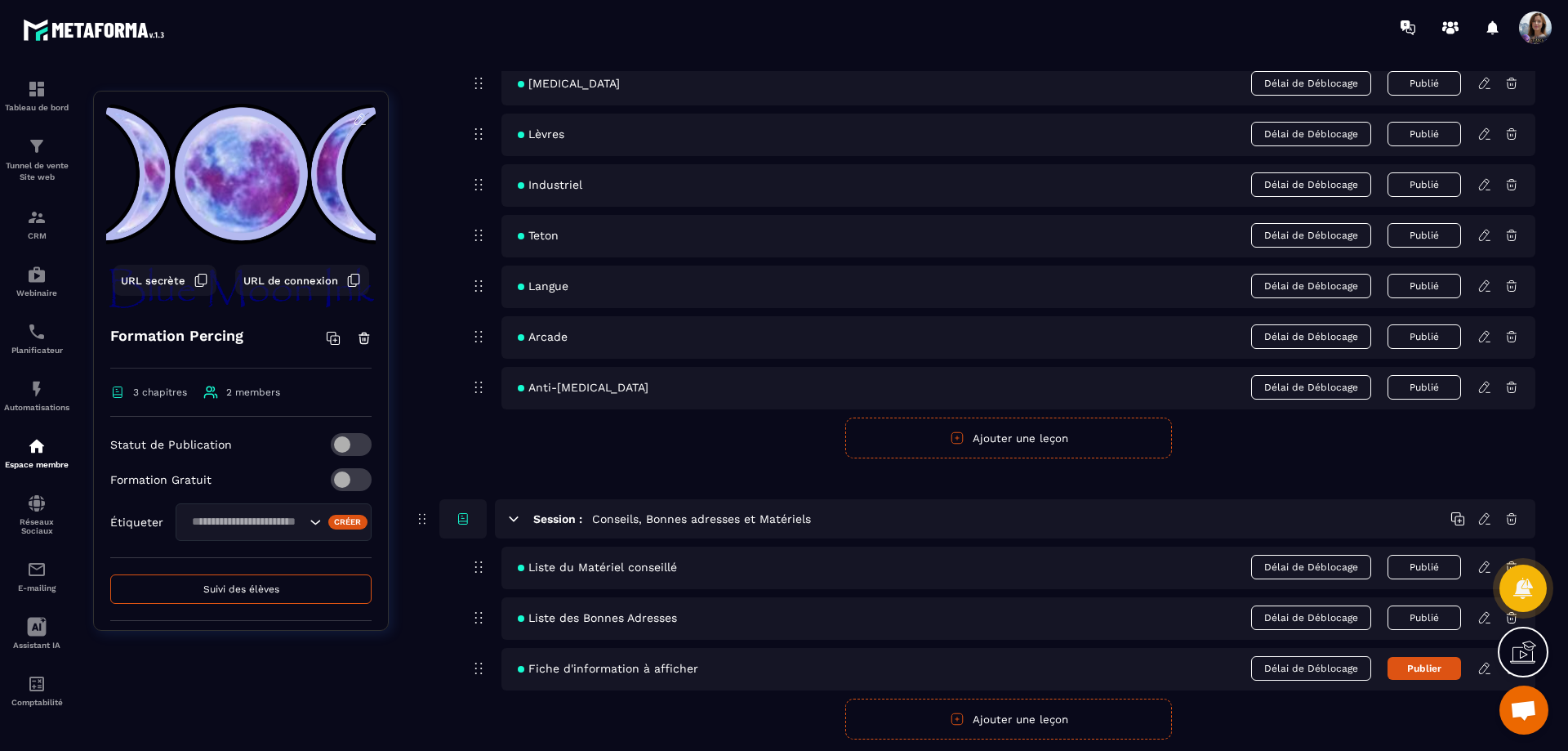
click at [1484, 672] on icon at bounding box center [1484, 668] width 15 height 15
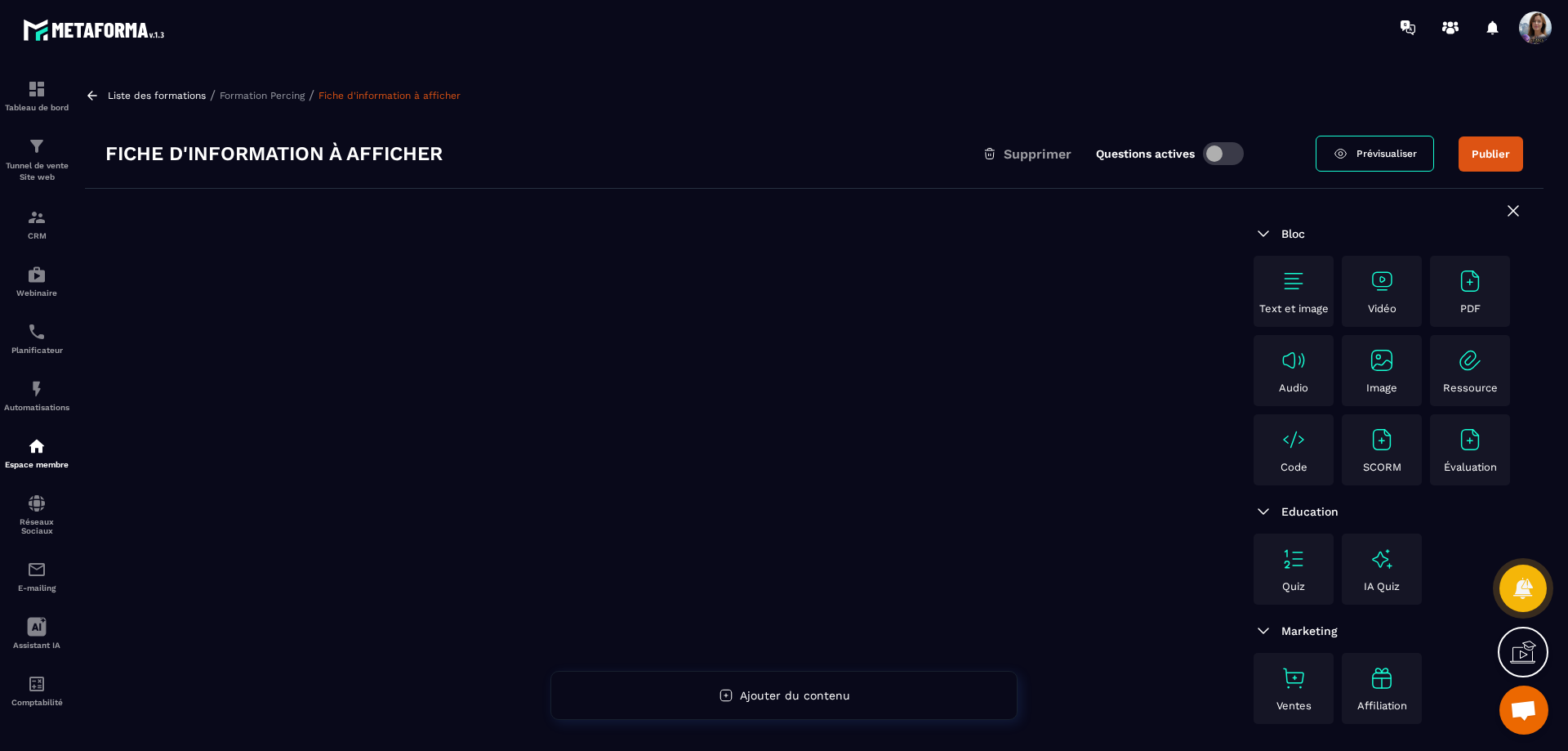
click at [812, 693] on span "Ajouter du contenu" at bounding box center [795, 695] width 110 height 13
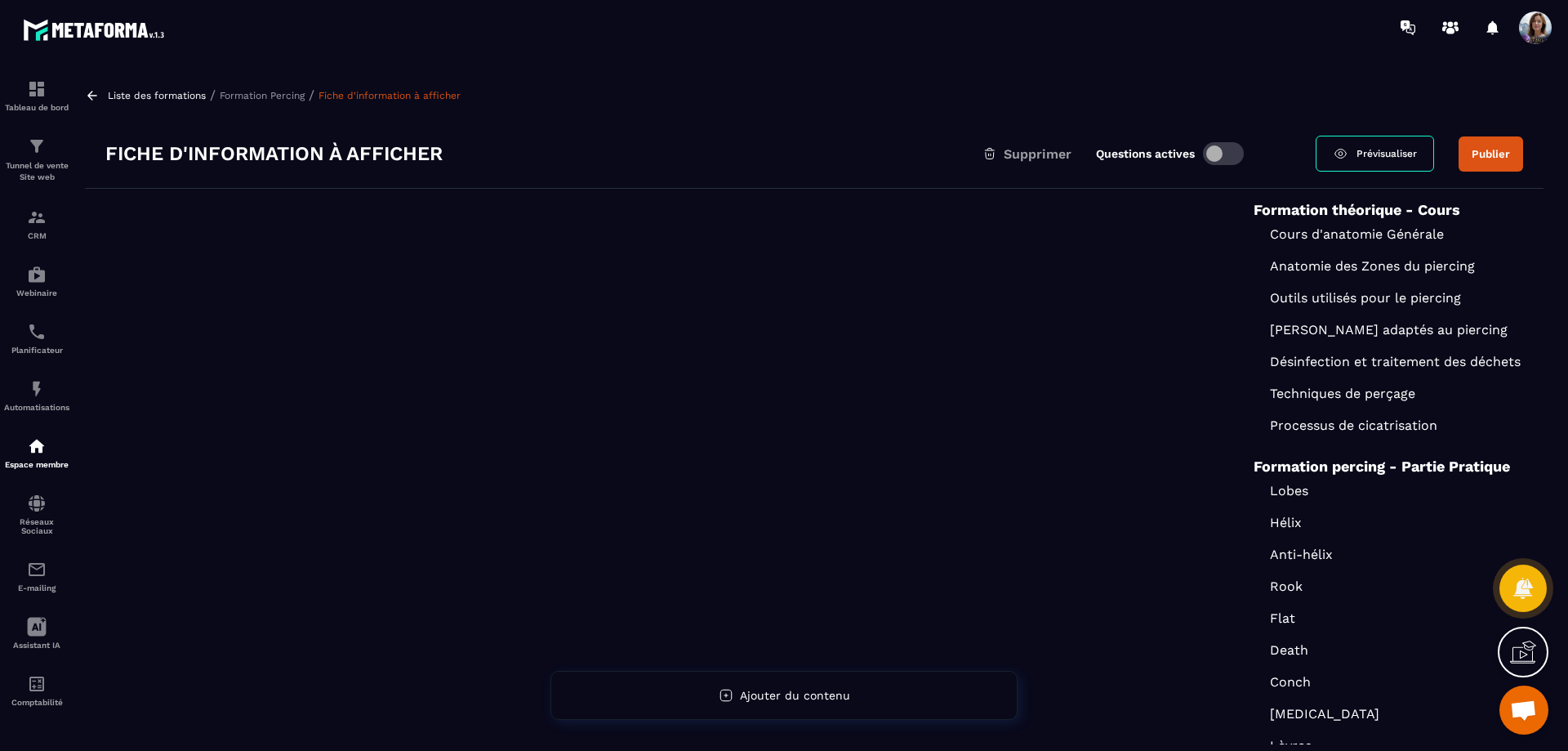
click at [988, 465] on div at bounding box center [659, 511] width 1148 height 644
click at [312, 259] on div at bounding box center [659, 511] width 1148 height 644
click at [262, 95] on p "Formation Percing" at bounding box center [262, 96] width 85 height 11
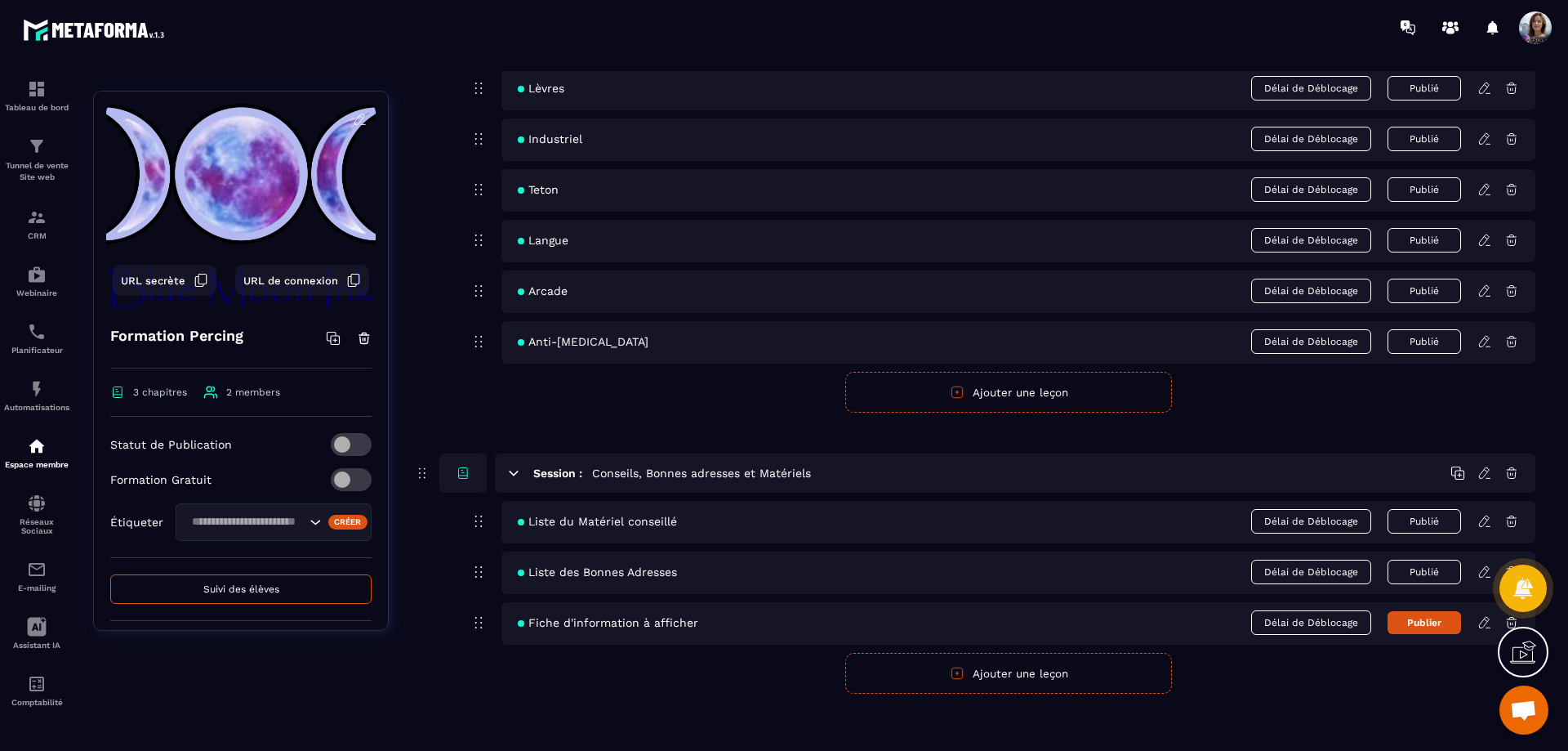
scroll to position [1081, 0]
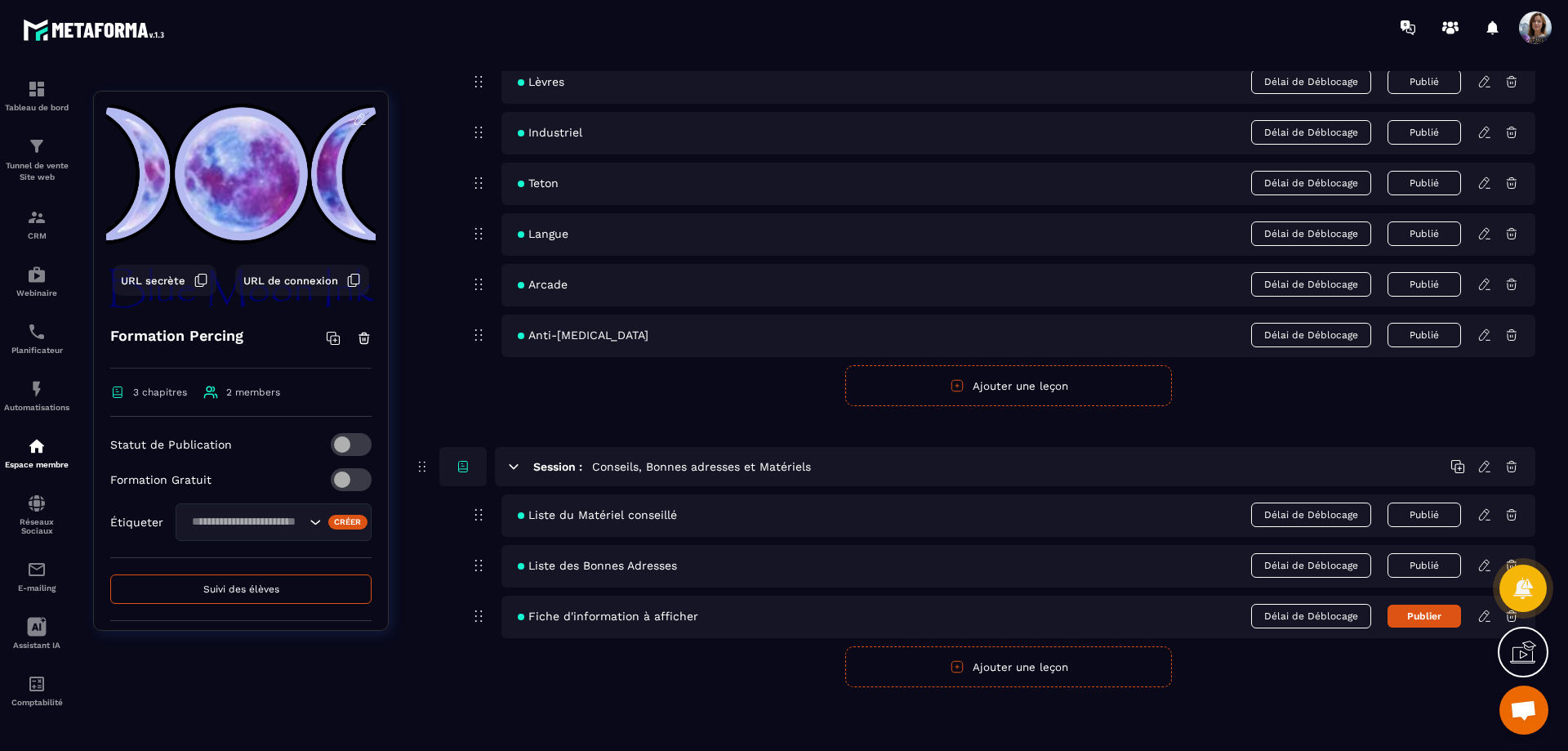
click at [1483, 620] on icon at bounding box center [1483, 616] width 10 height 10
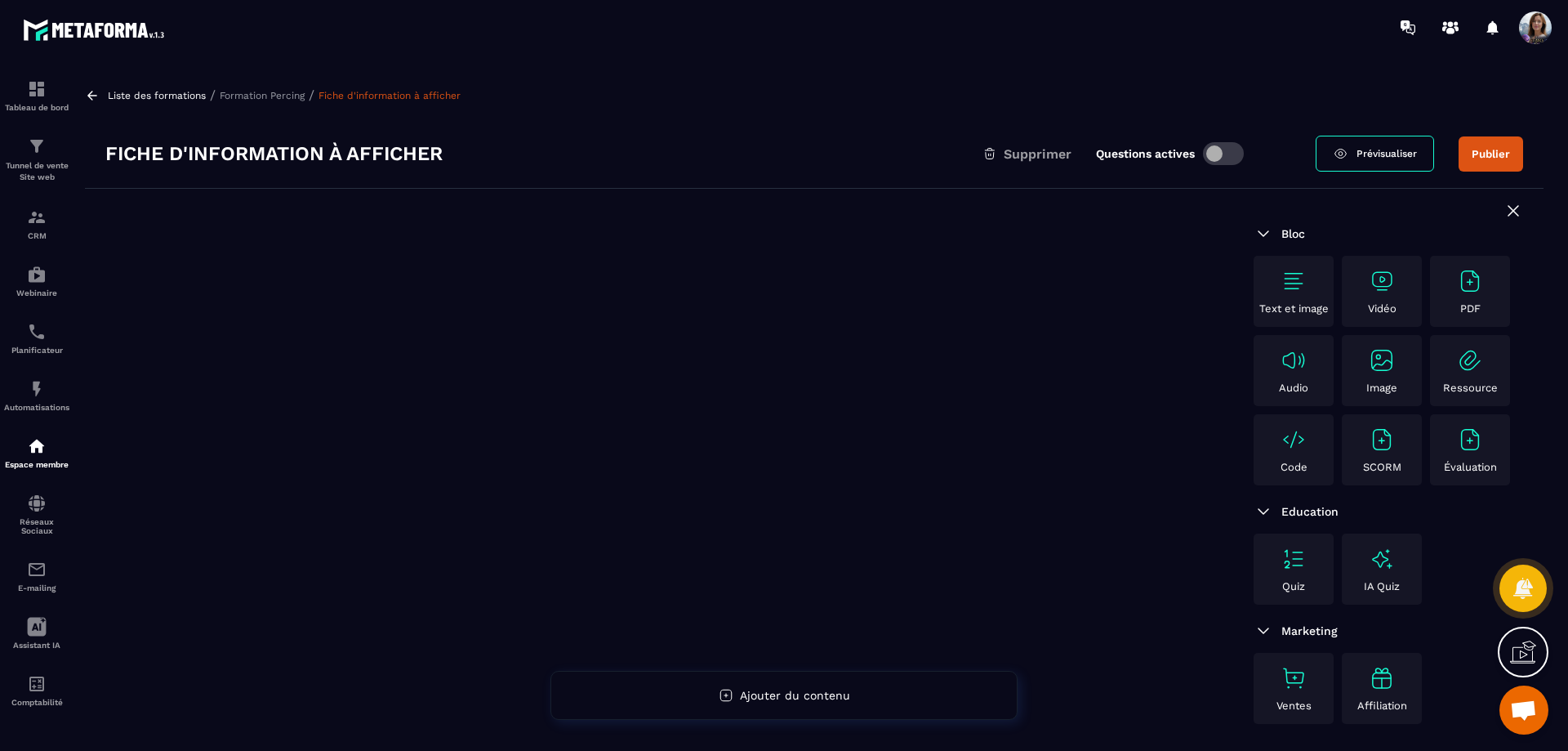
click at [1480, 295] on div "PDF" at bounding box center [1469, 292] width 72 height 47
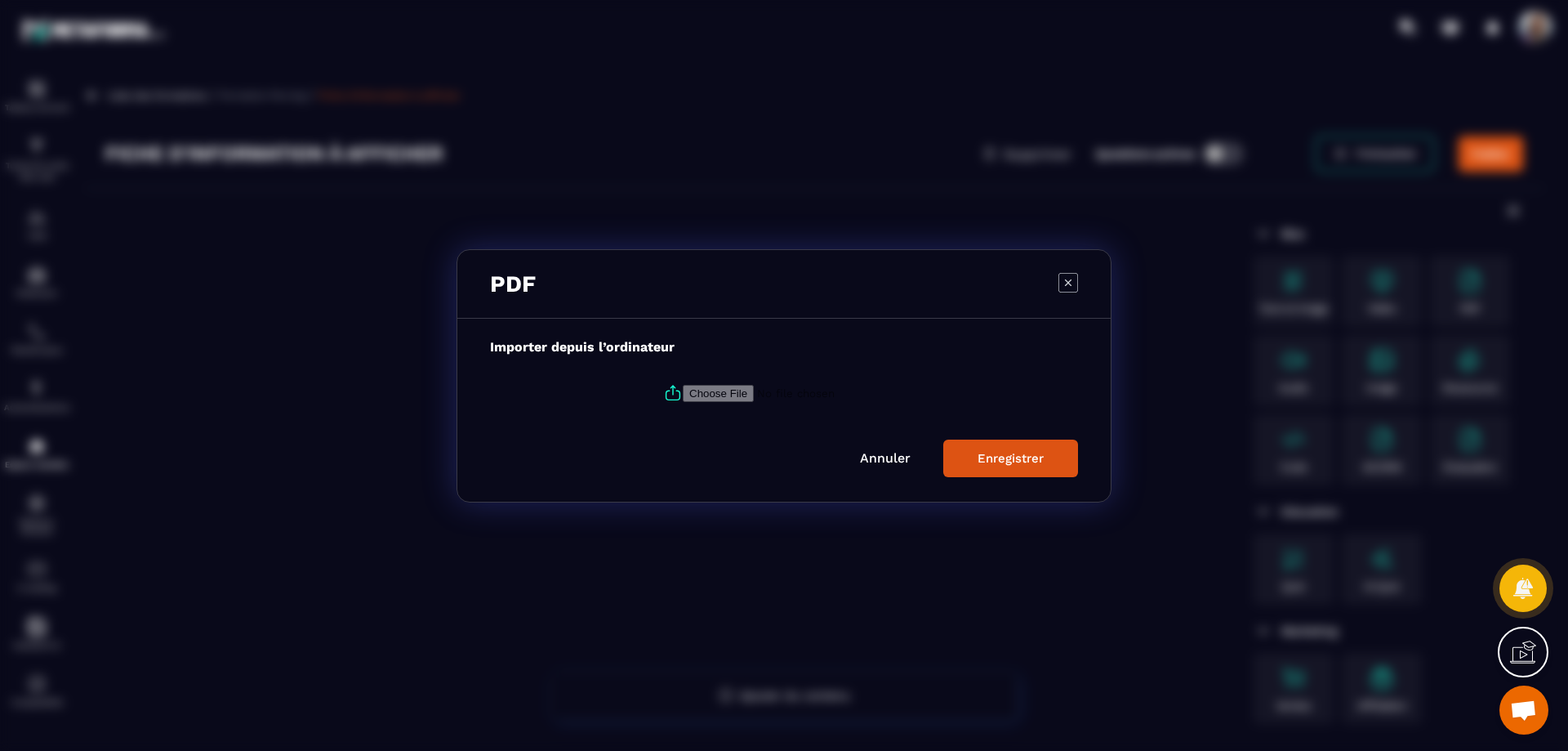
click at [710, 392] on input "Modal window" at bounding box center [794, 392] width 222 height 17
type input "**********"
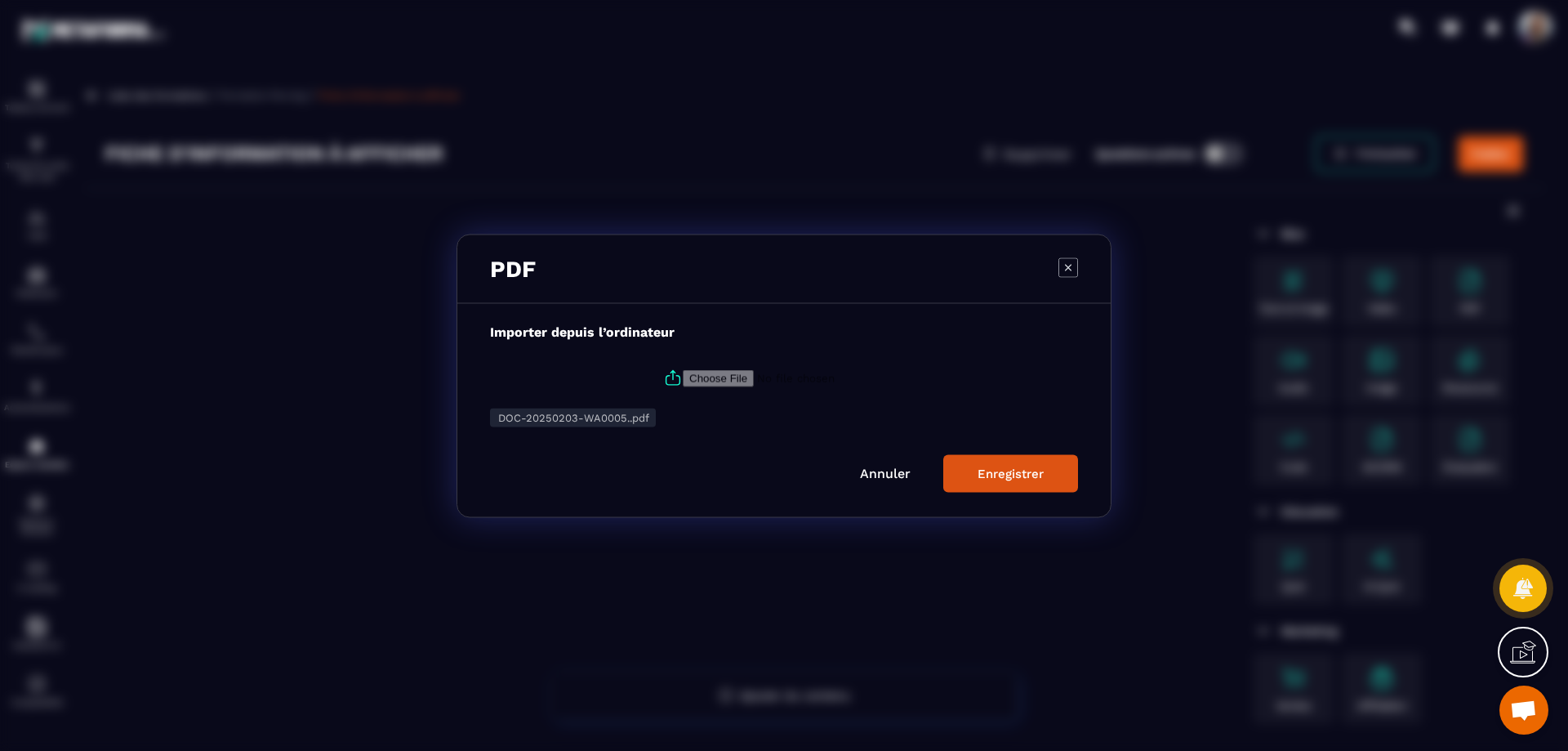
click at [1013, 464] on button "Enregistrer" at bounding box center [1010, 472] width 134 height 37
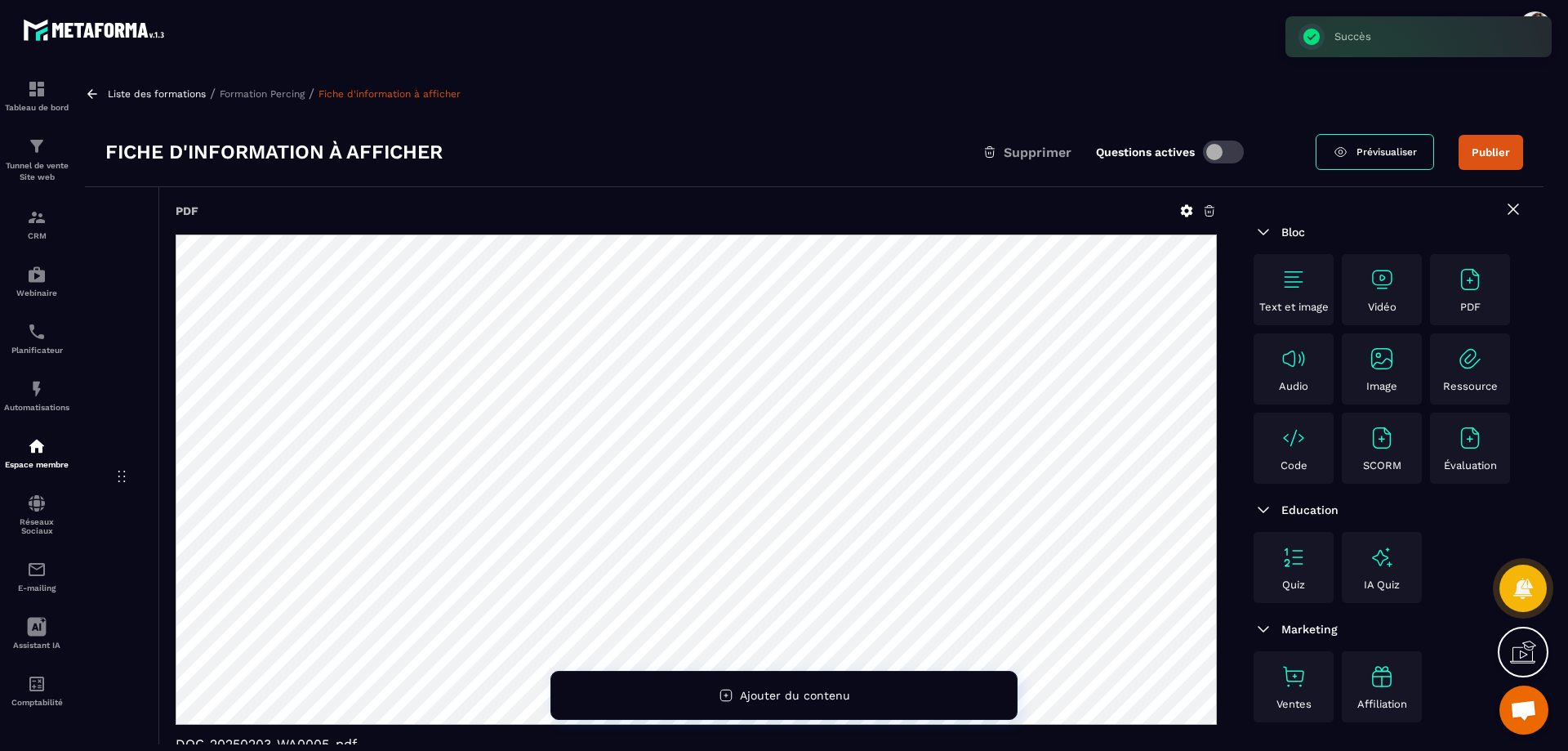
scroll to position [1, 0]
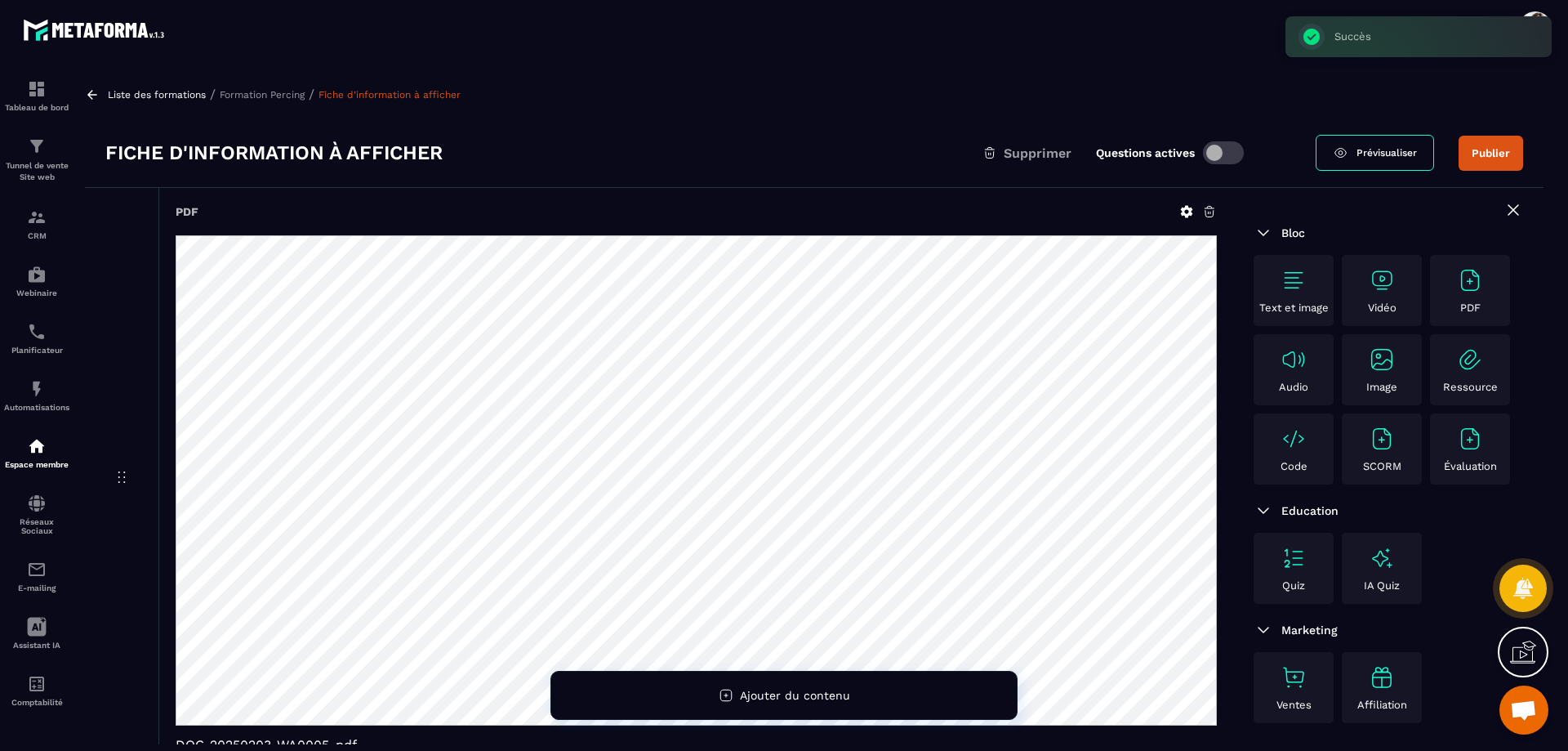
click at [1489, 150] on button "Publier" at bounding box center [1491, 153] width 64 height 35
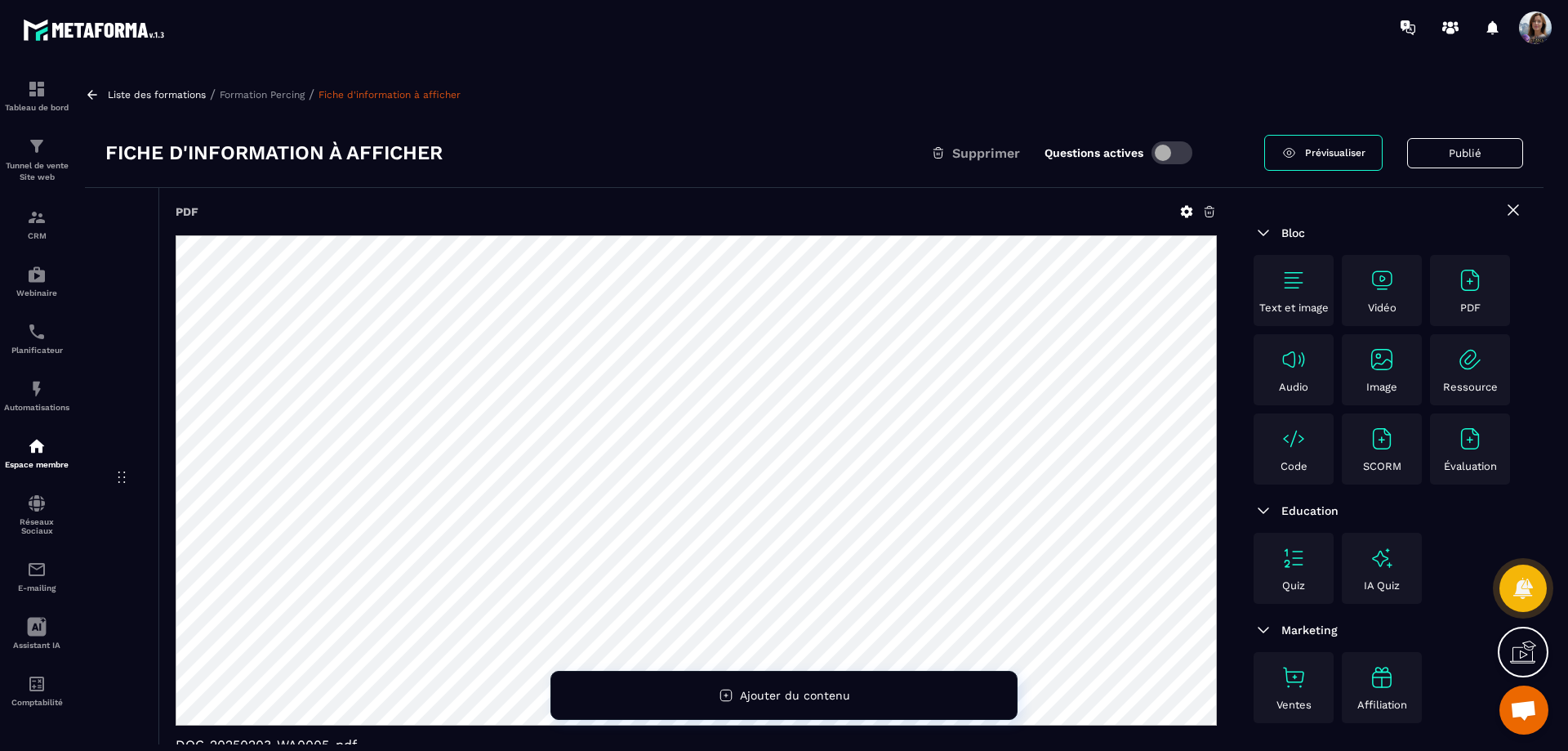
click at [157, 92] on p "Liste des formations" at bounding box center [156, 95] width 98 height 11
